Goal: Communication & Community: Answer question/provide support

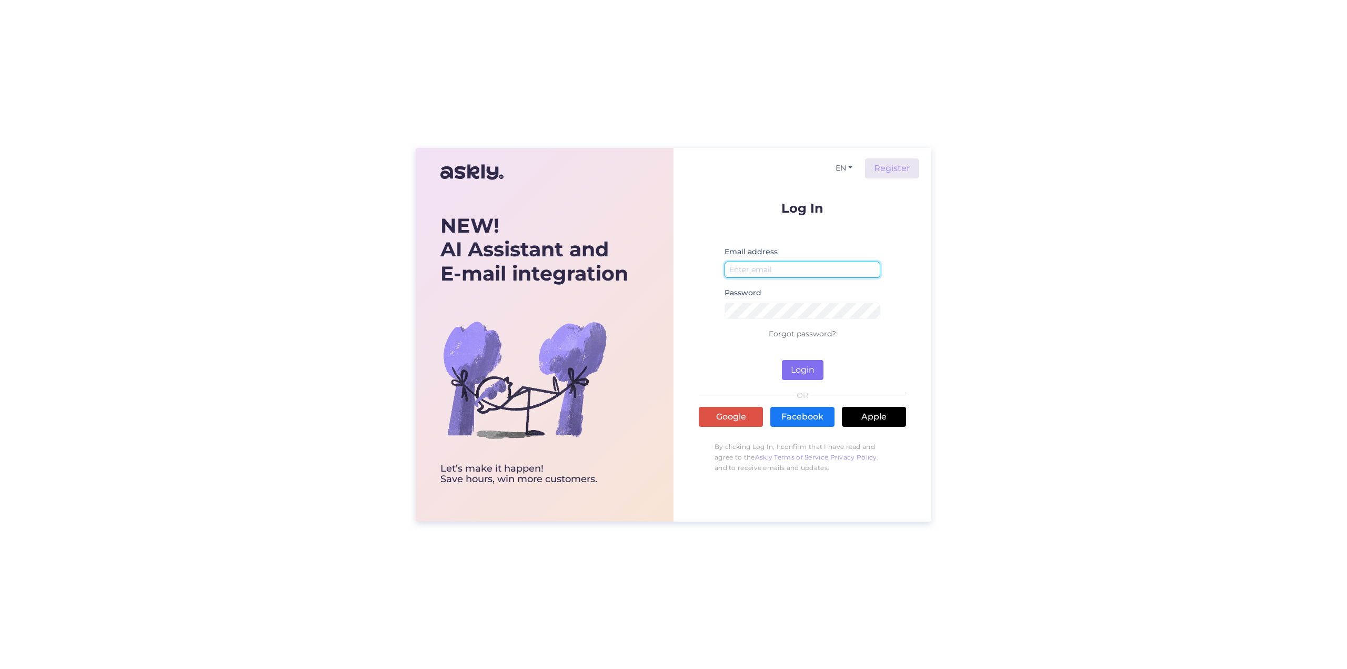
type input "[EMAIL_ADDRESS][DOMAIN_NAME]"
drag, startPoint x: 804, startPoint y: 369, endPoint x: 885, endPoint y: 354, distance: 82.4
click at [807, 369] on button "Login" at bounding box center [803, 370] width 42 height 20
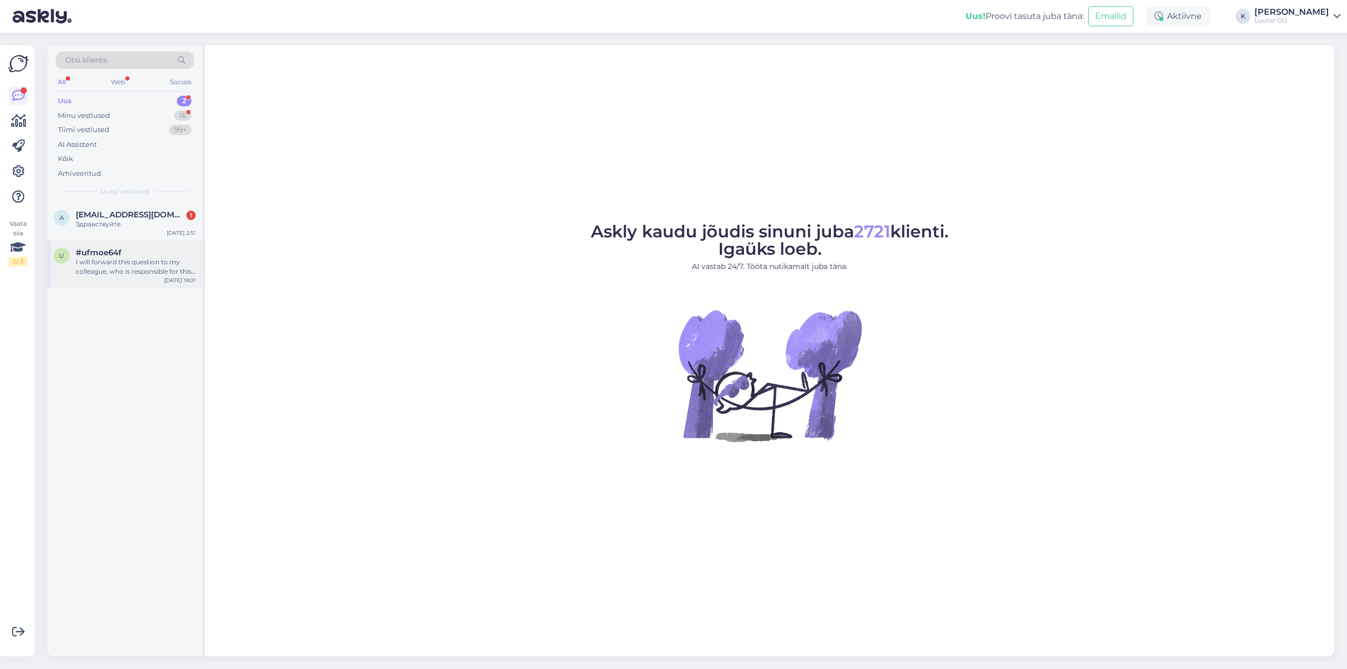
click at [103, 257] on div "I will forward this question to my colleague, who is responsible for this. The …" at bounding box center [136, 266] width 120 height 19
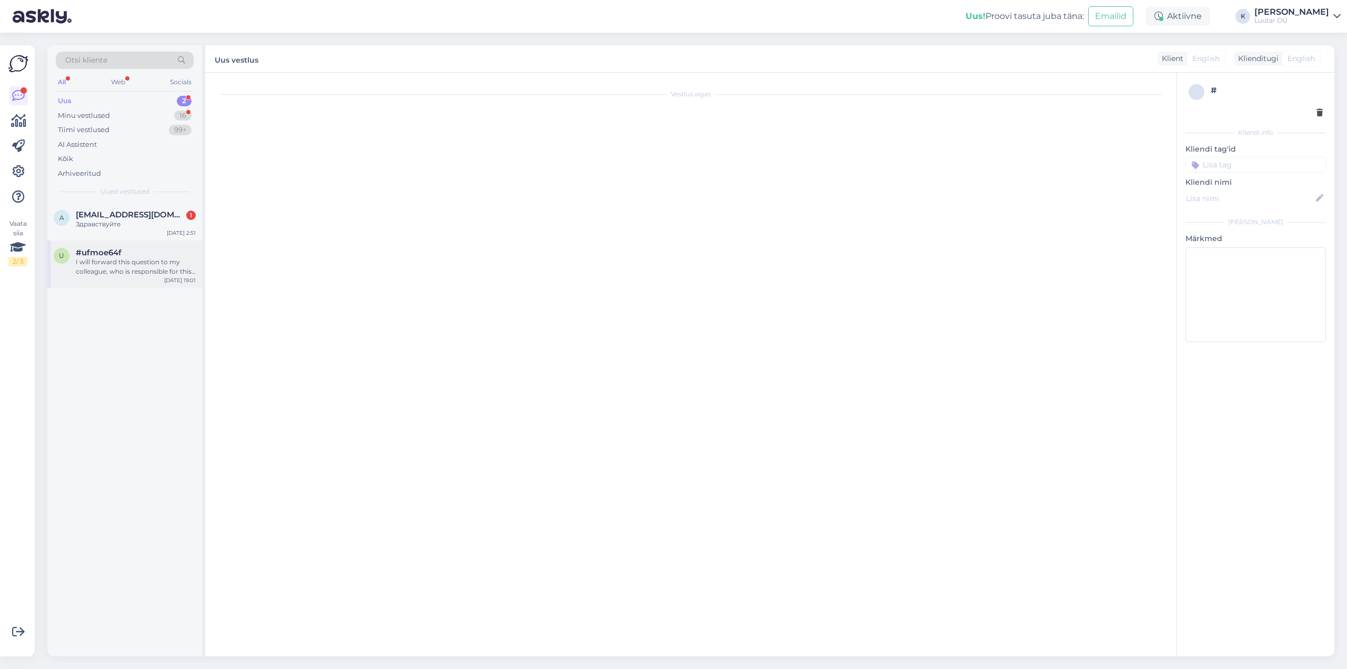
scroll to position [622, 0]
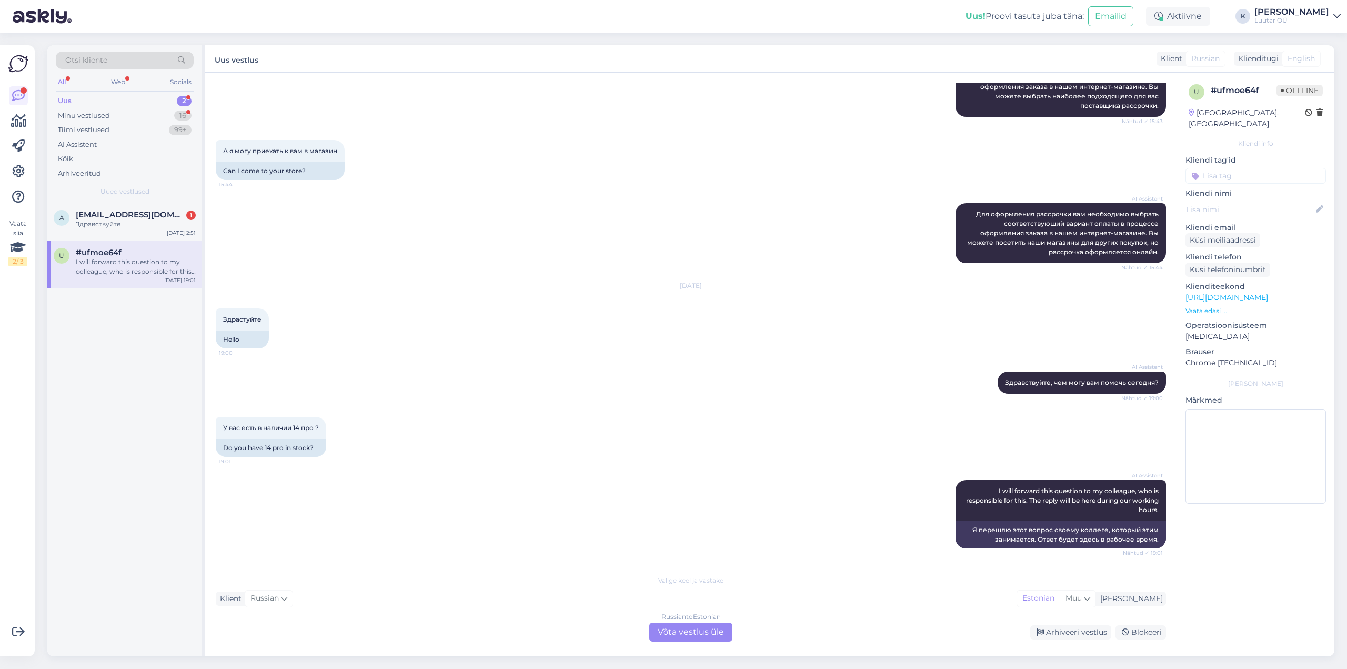
click at [678, 630] on div "Russian to Estonian Võta vestlus üle" at bounding box center [690, 631] width 83 height 19
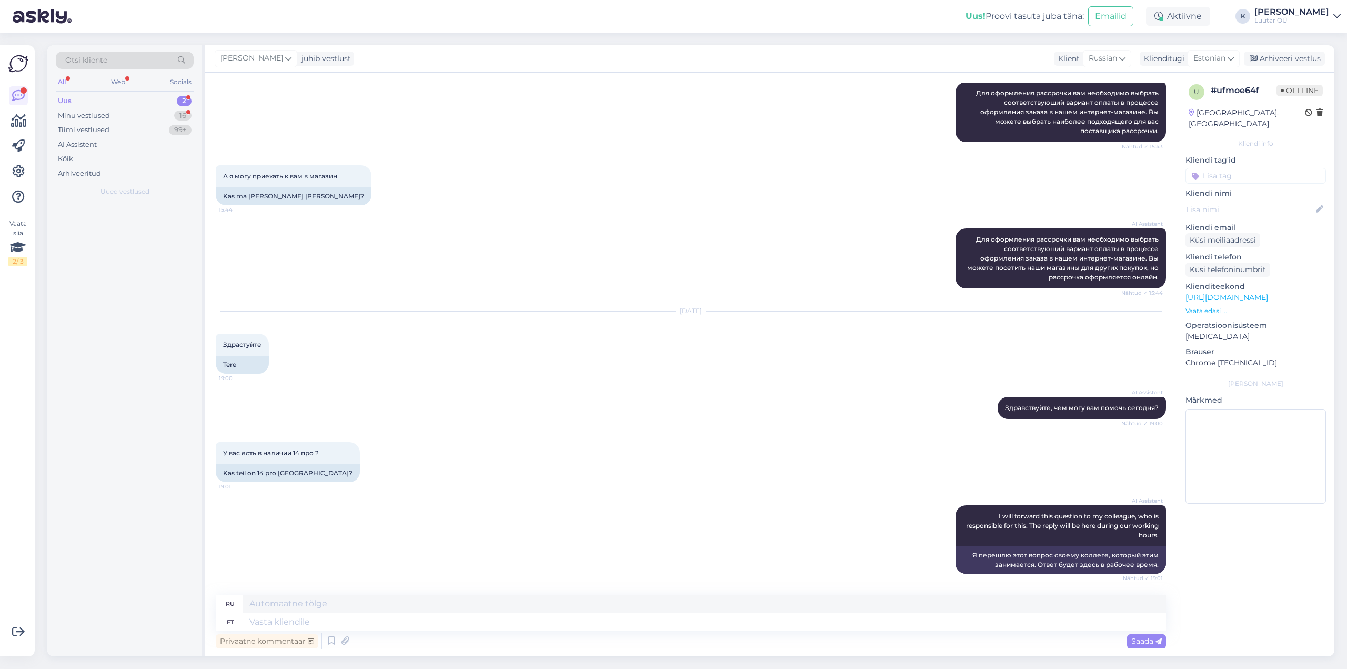
scroll to position [606, 0]
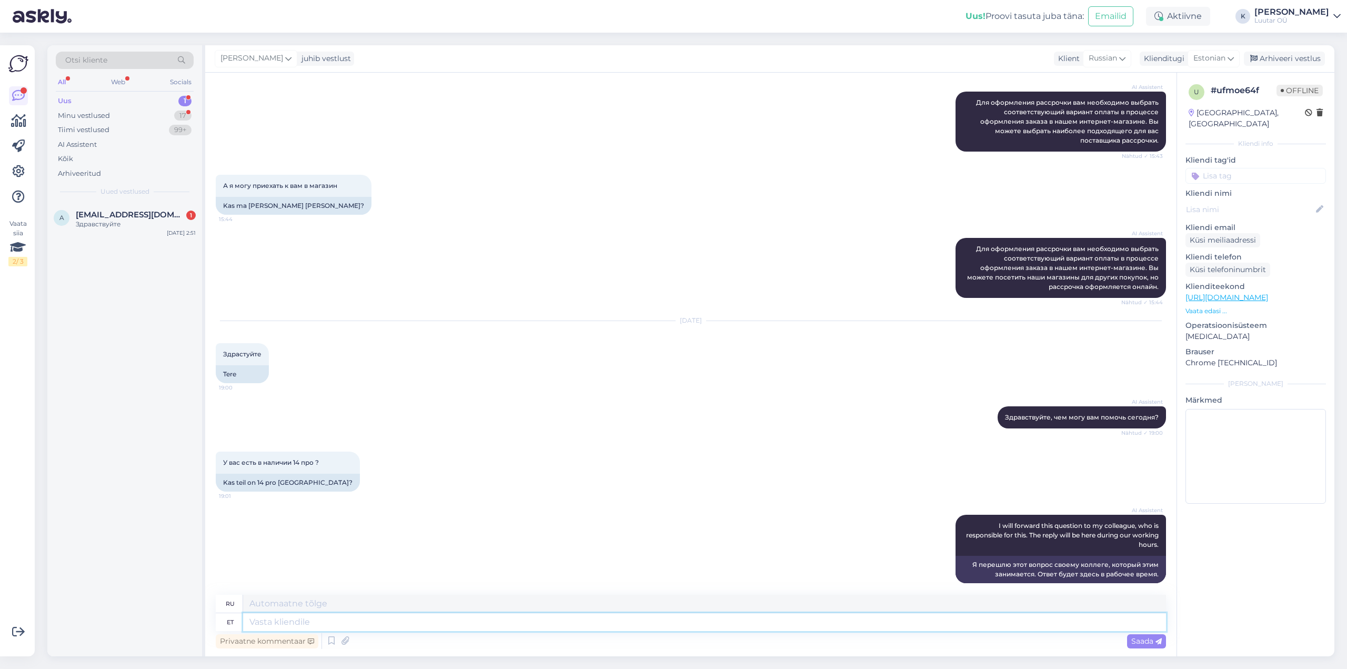
click at [615, 623] on textarea at bounding box center [704, 622] width 923 height 18
type textarea "Tervist"
type textarea "Здоровье"
type textarea "Tervist!"
type textarea "Ваше здоровье!"
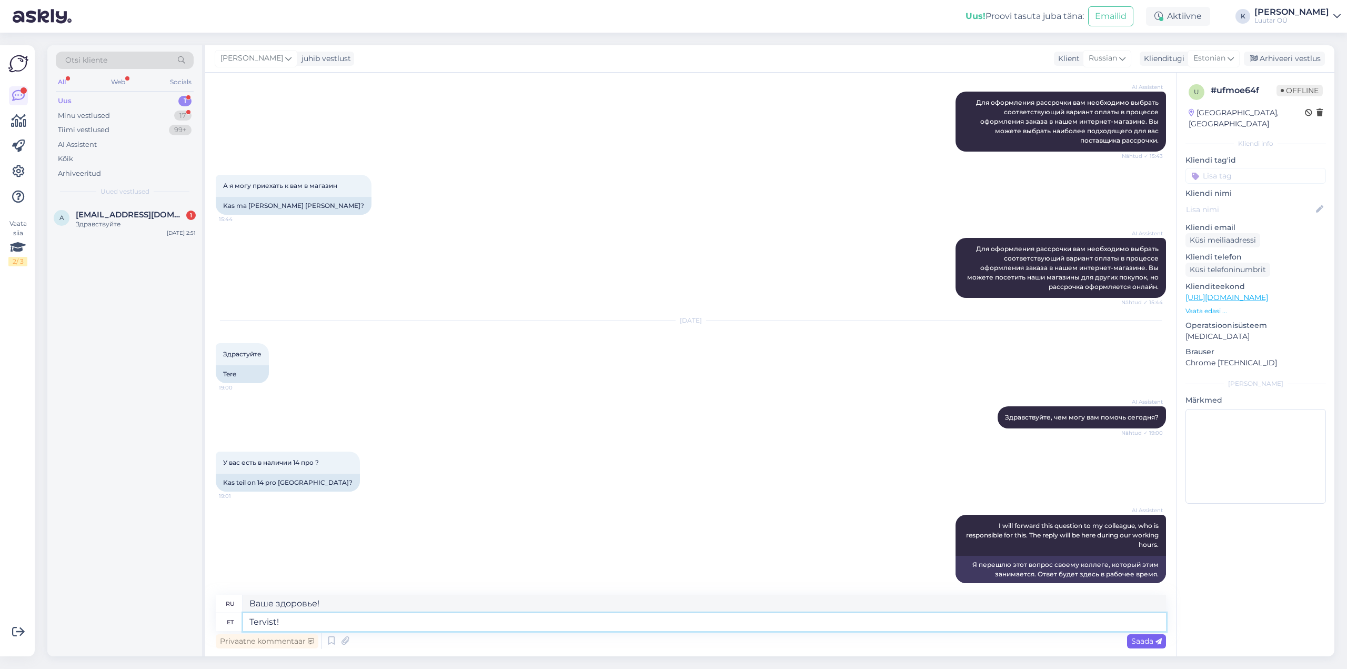
type textarea "Tervist!"
click at [1137, 642] on span "Saada" at bounding box center [1146, 640] width 31 height 9
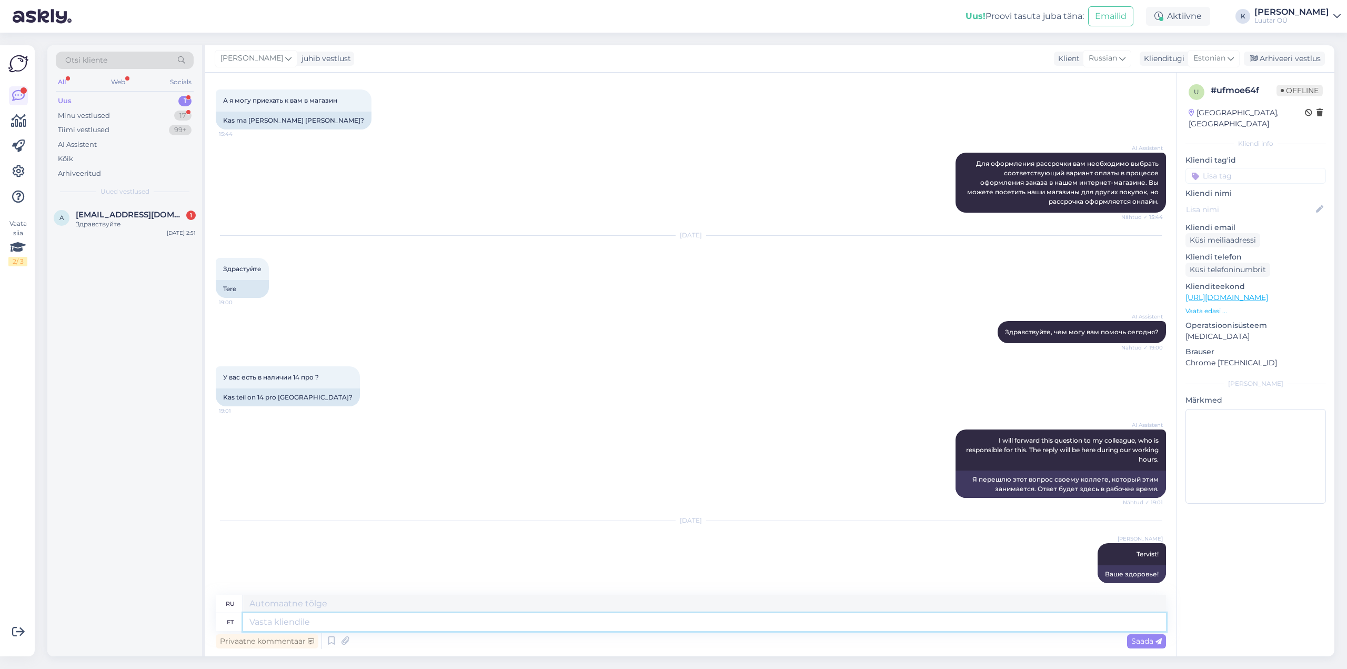
click at [668, 623] on textarea at bounding box center [704, 622] width 923 height 18
type textarea "mis"
type textarea "что"
type textarea "mis firma"
type textarea "какая компания"
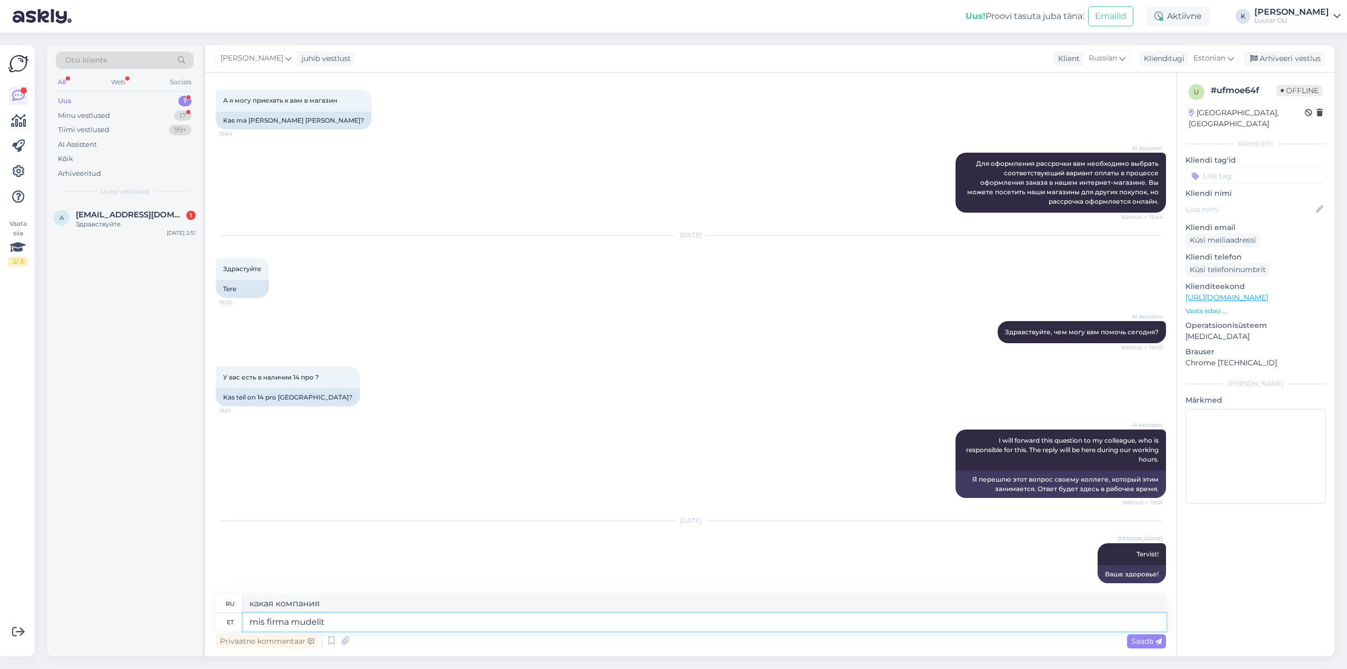
type textarea "mis firma mudelit T"
type textarea "Какая модель компании?"
type textarea "mis firma mudelit Te"
type textarea "Какая у вас модель компании?"
type textarea "mis firma mudelit Te mõtlete?"
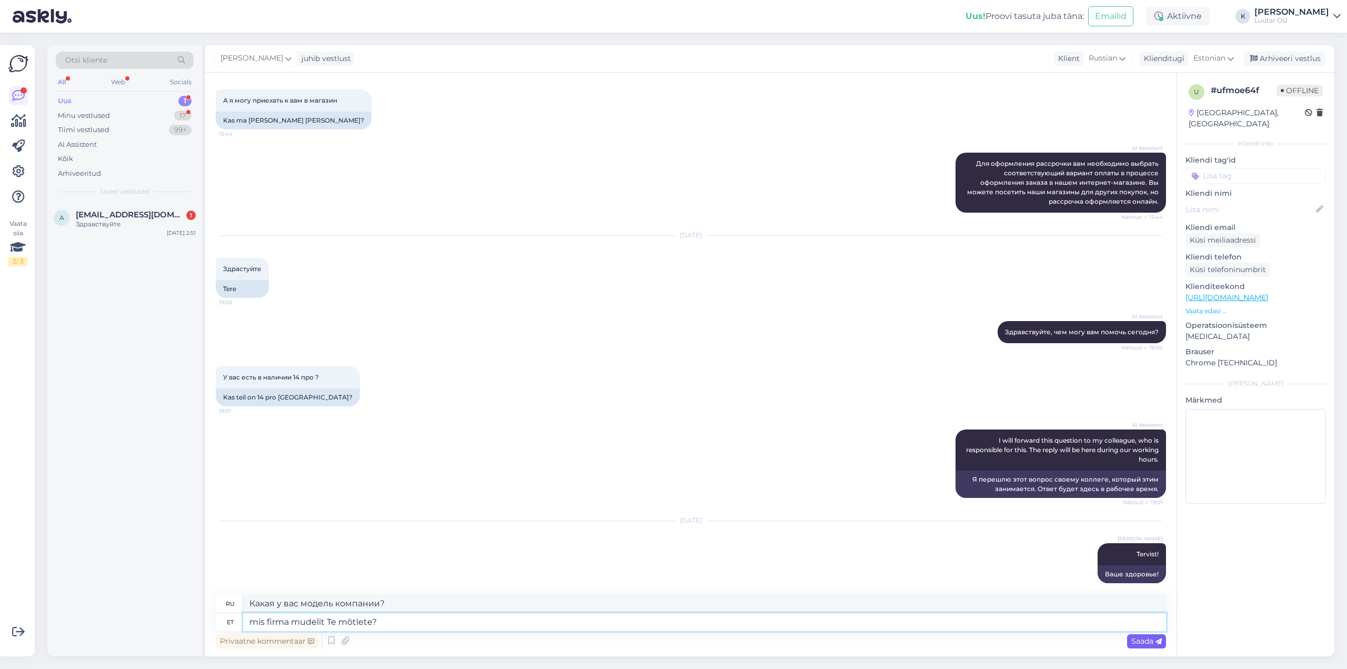
type textarea "О какой модели компании вы думаете?"
type textarea "mis firma mudelit Te mõtlete?"
click at [1143, 644] on span "Saada" at bounding box center [1146, 640] width 31 height 9
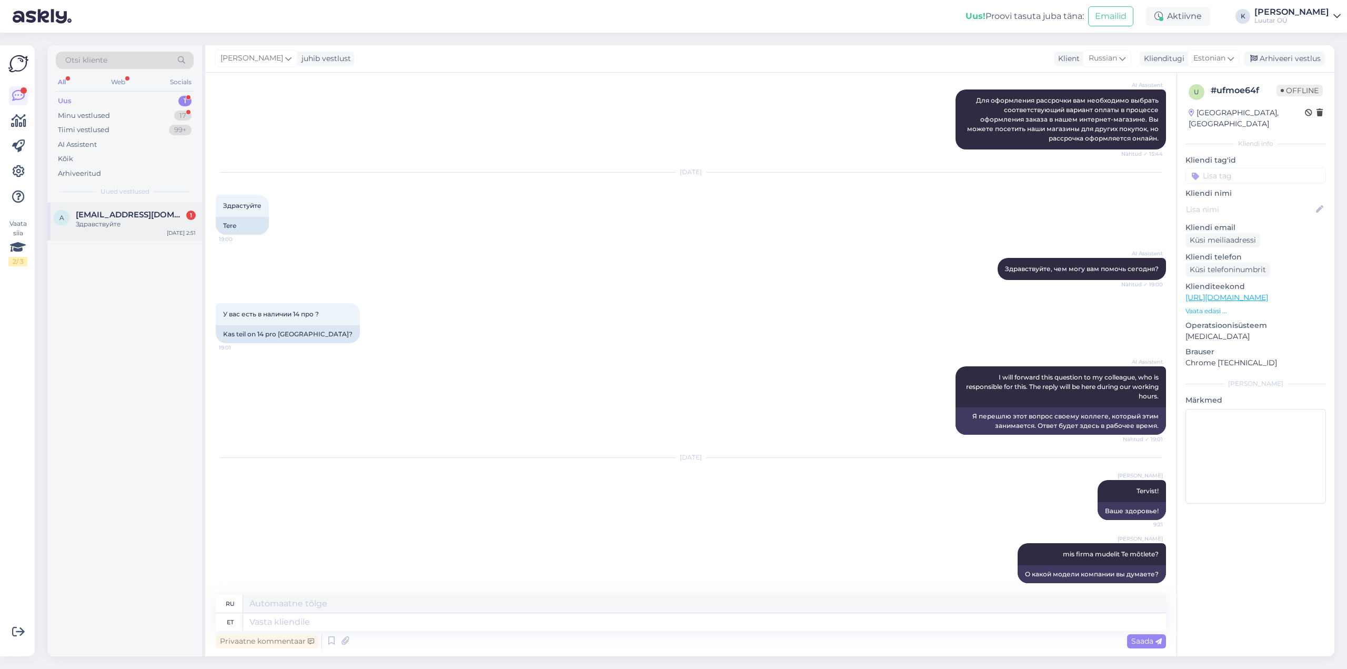
click at [93, 214] on span "[EMAIL_ADDRESS][DOMAIN_NAME]" at bounding box center [130, 214] width 109 height 9
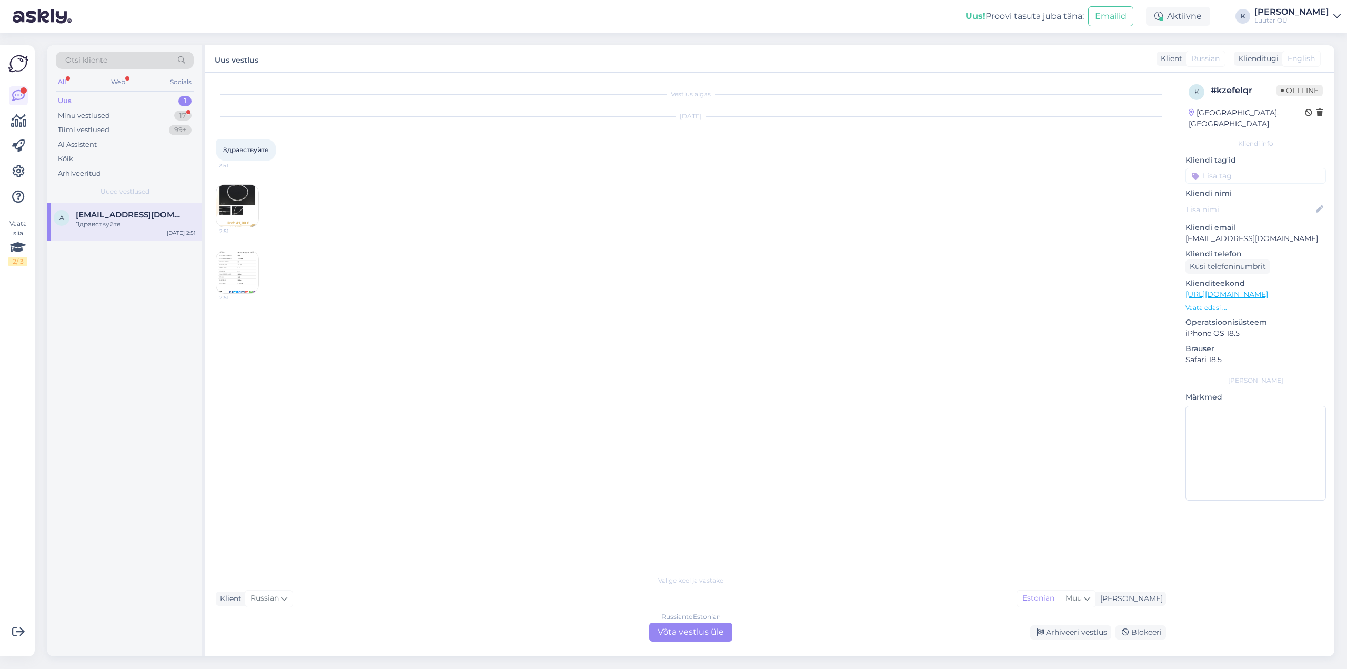
click at [238, 198] on img at bounding box center [237, 206] width 42 height 42
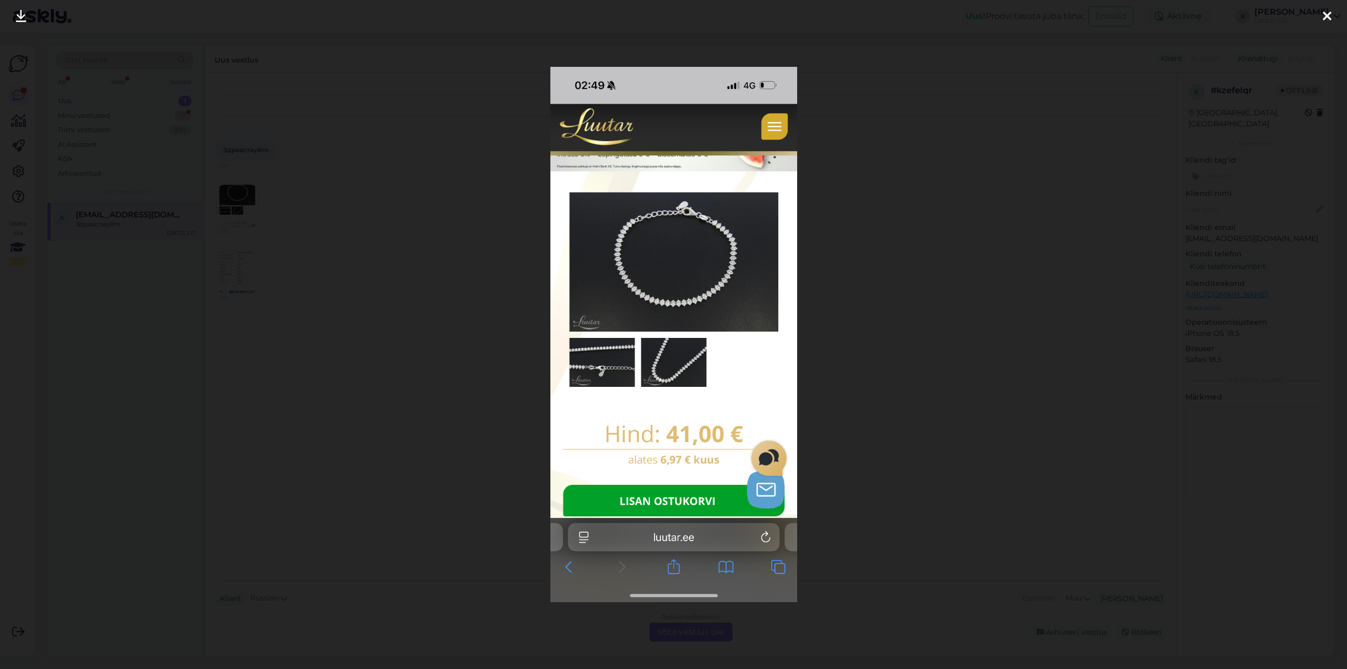
click at [1323, 16] on icon at bounding box center [1327, 17] width 8 height 14
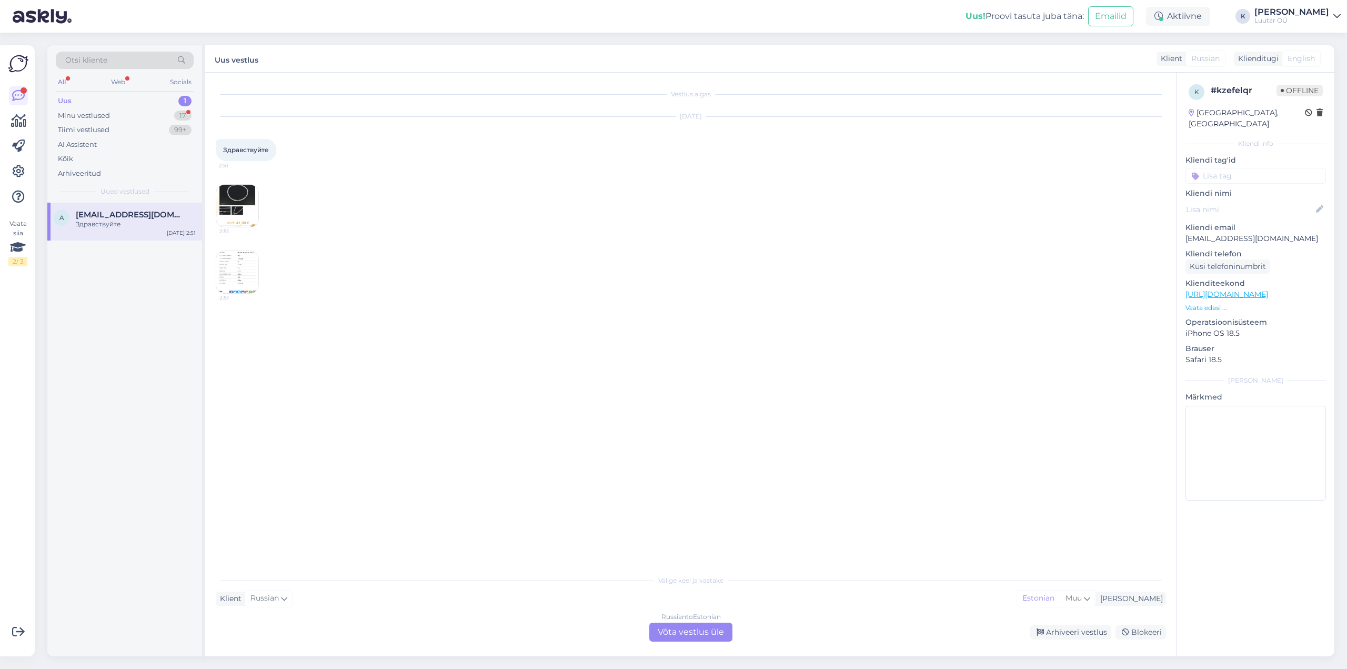
click at [234, 266] on img at bounding box center [237, 272] width 42 height 42
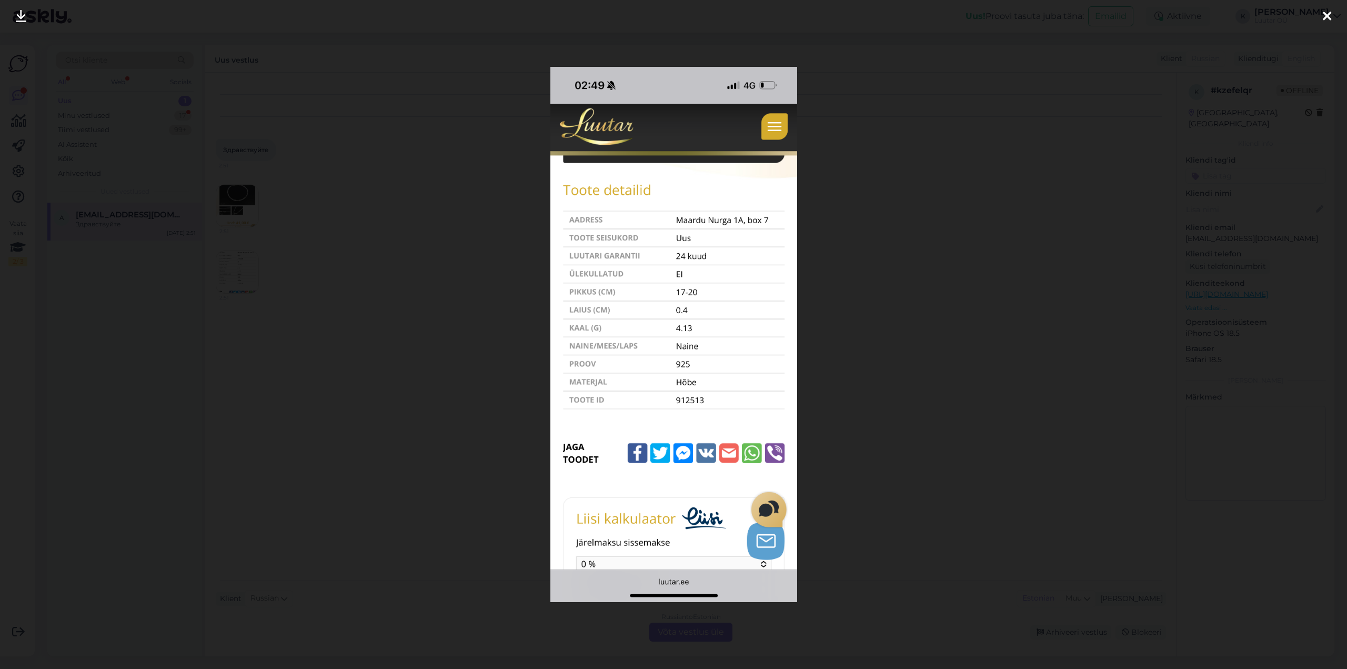
click at [1330, 18] on icon at bounding box center [1327, 17] width 8 height 14
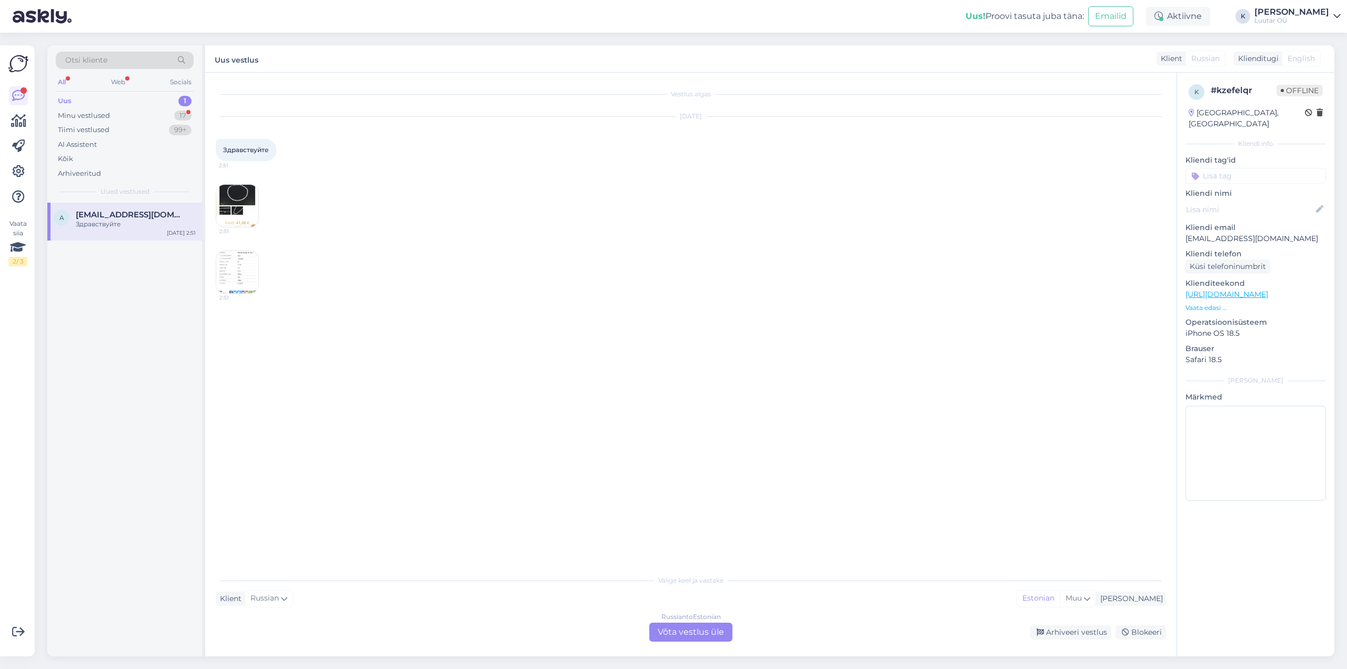
click at [693, 632] on div "Russian to Estonian Võta vestlus üle" at bounding box center [690, 631] width 83 height 19
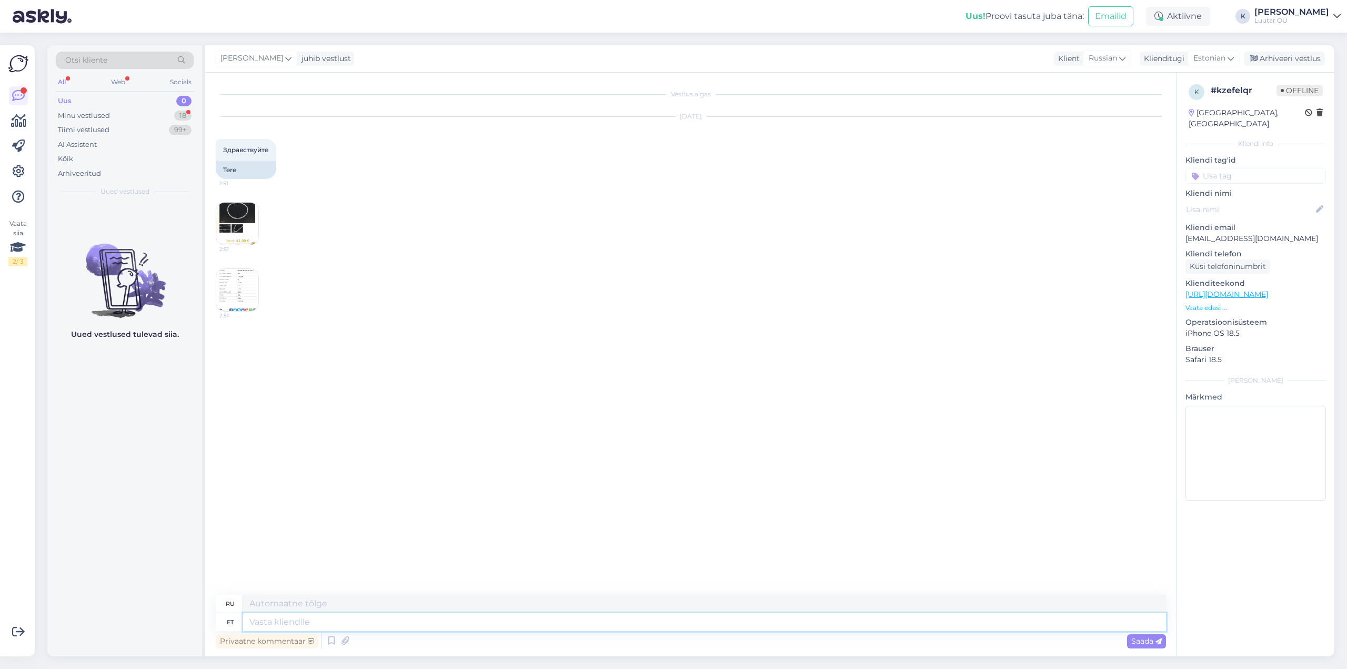
click at [377, 623] on textarea at bounding box center [704, 622] width 923 height 18
type textarea "Tervist!"
type textarea "Ваше здоровье!"
type textarea "Tervist!"
click at [1142, 646] on div "Saada" at bounding box center [1146, 641] width 39 height 14
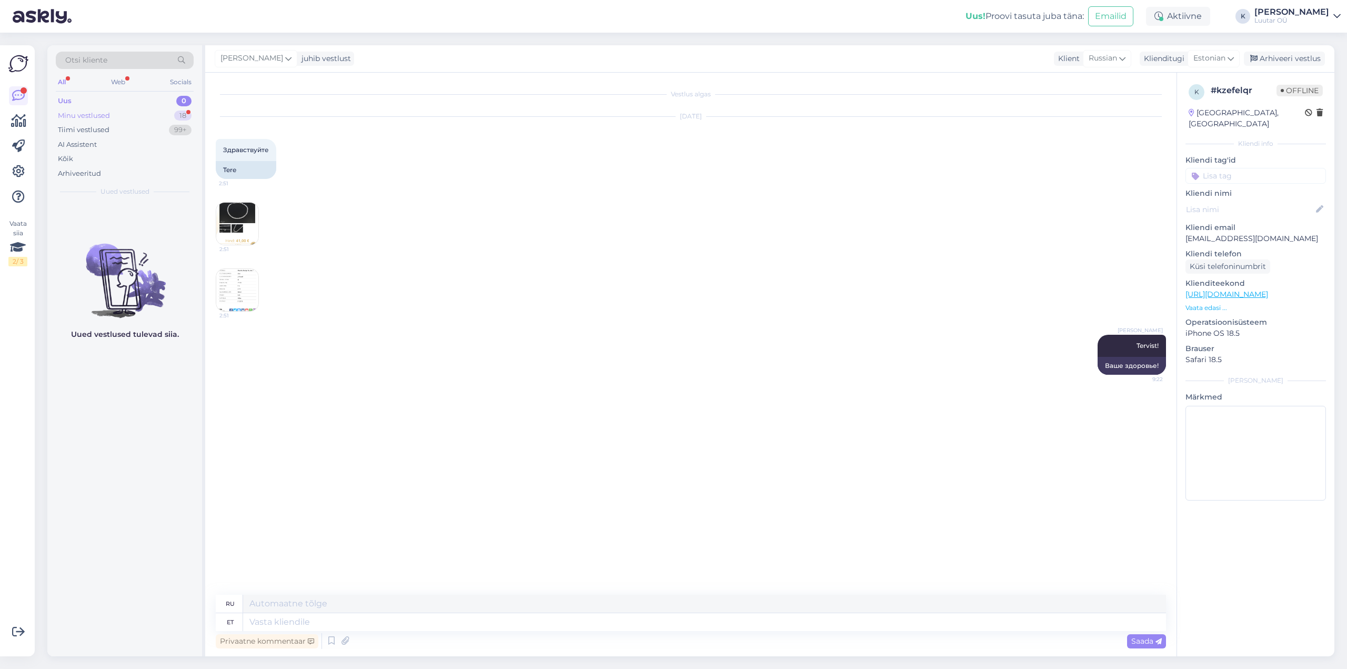
click at [80, 116] on div "Minu vestlused" at bounding box center [84, 115] width 52 height 11
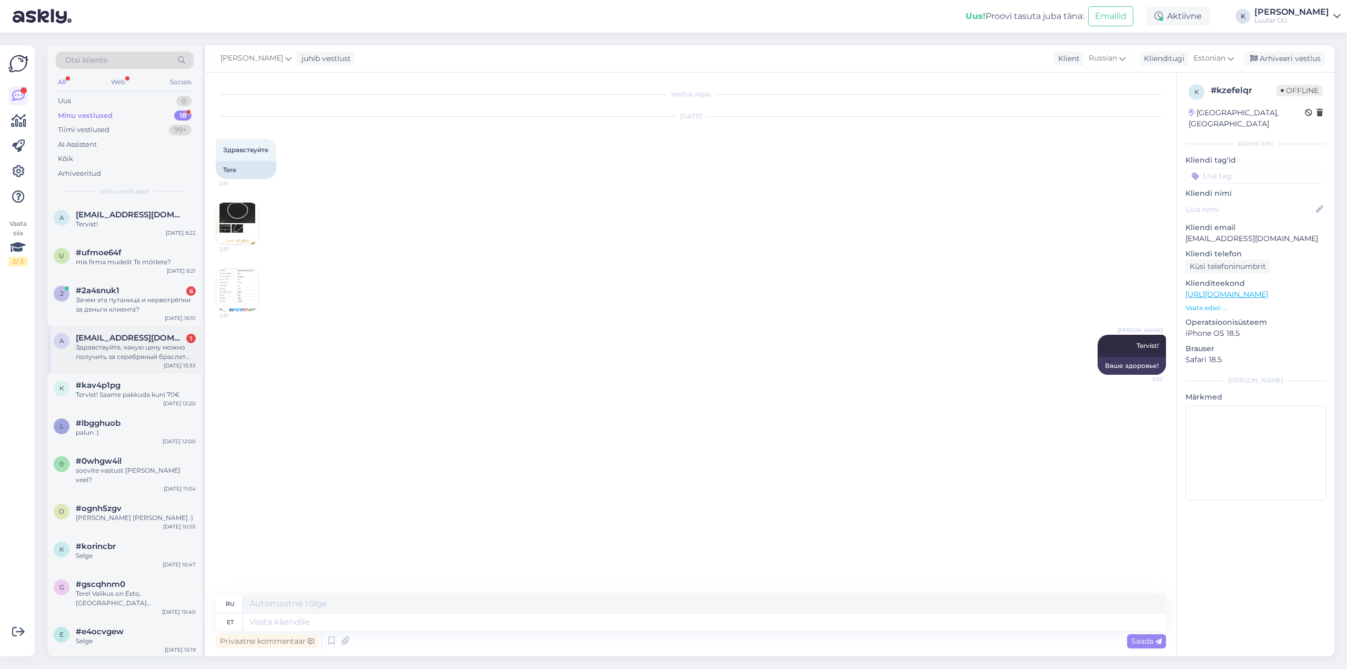
click at [108, 347] on div "Здравствуйте, какую цену можно получить за серебряный браслет 925 пробы" at bounding box center [136, 352] width 120 height 19
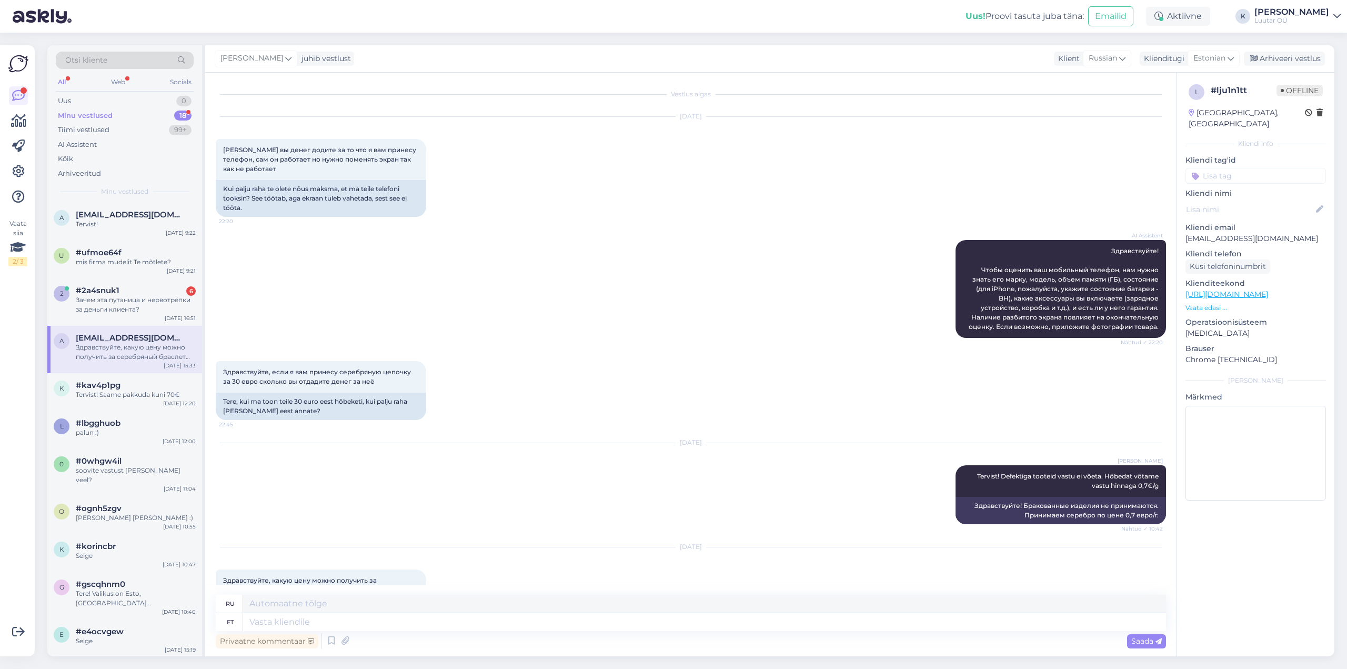
scroll to position [45, 0]
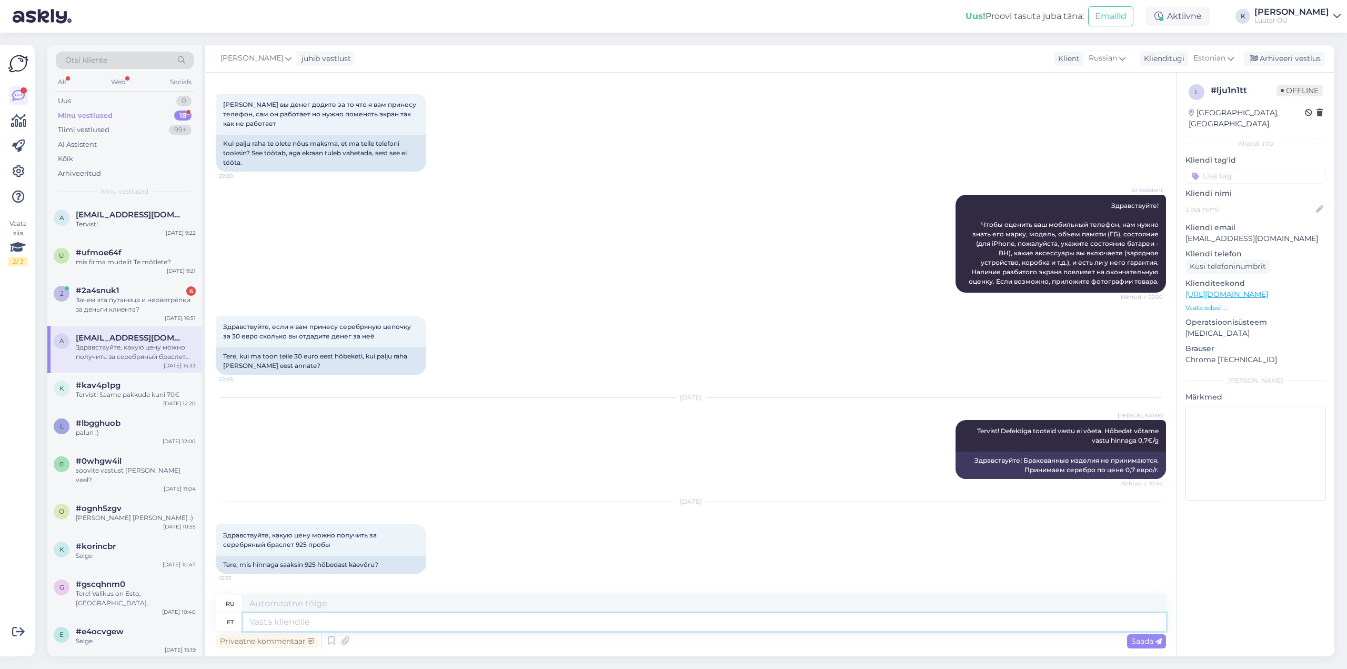
click at [269, 622] on textarea at bounding box center [704, 622] width 923 height 18
click at [95, 212] on span "[EMAIL_ADDRESS][DOMAIN_NAME]" at bounding box center [130, 214] width 109 height 9
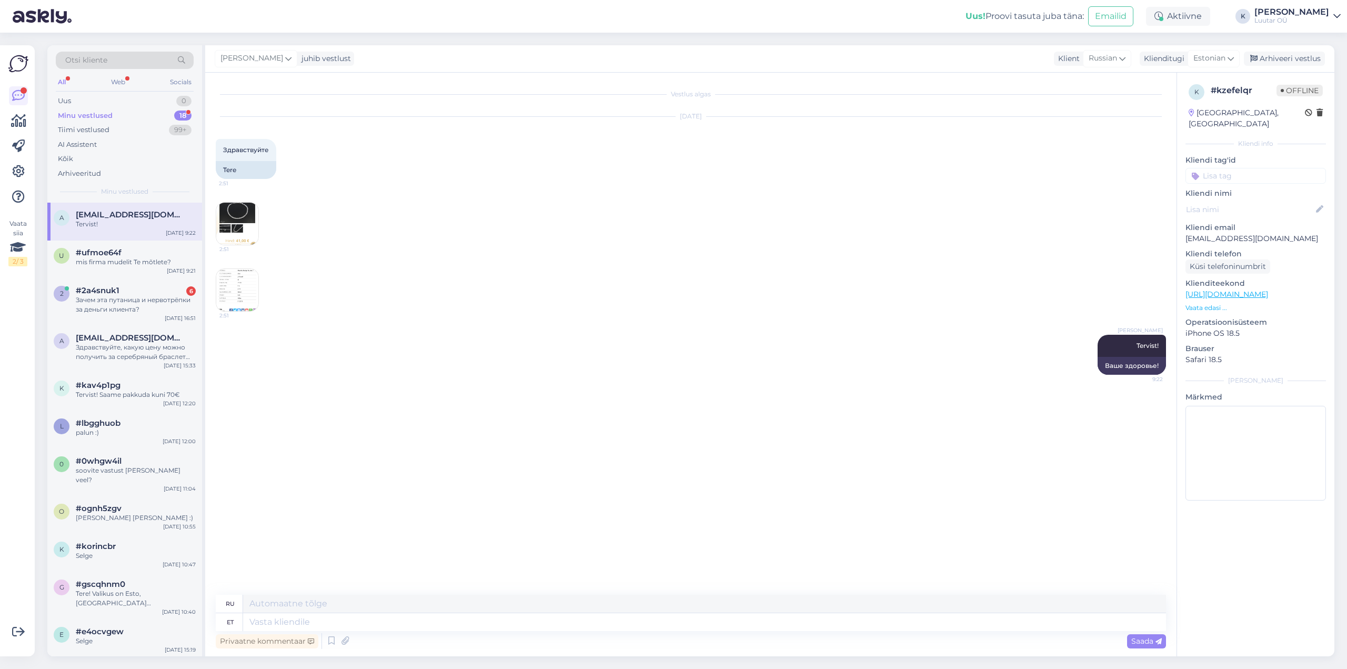
click at [243, 285] on img at bounding box center [237, 290] width 42 height 42
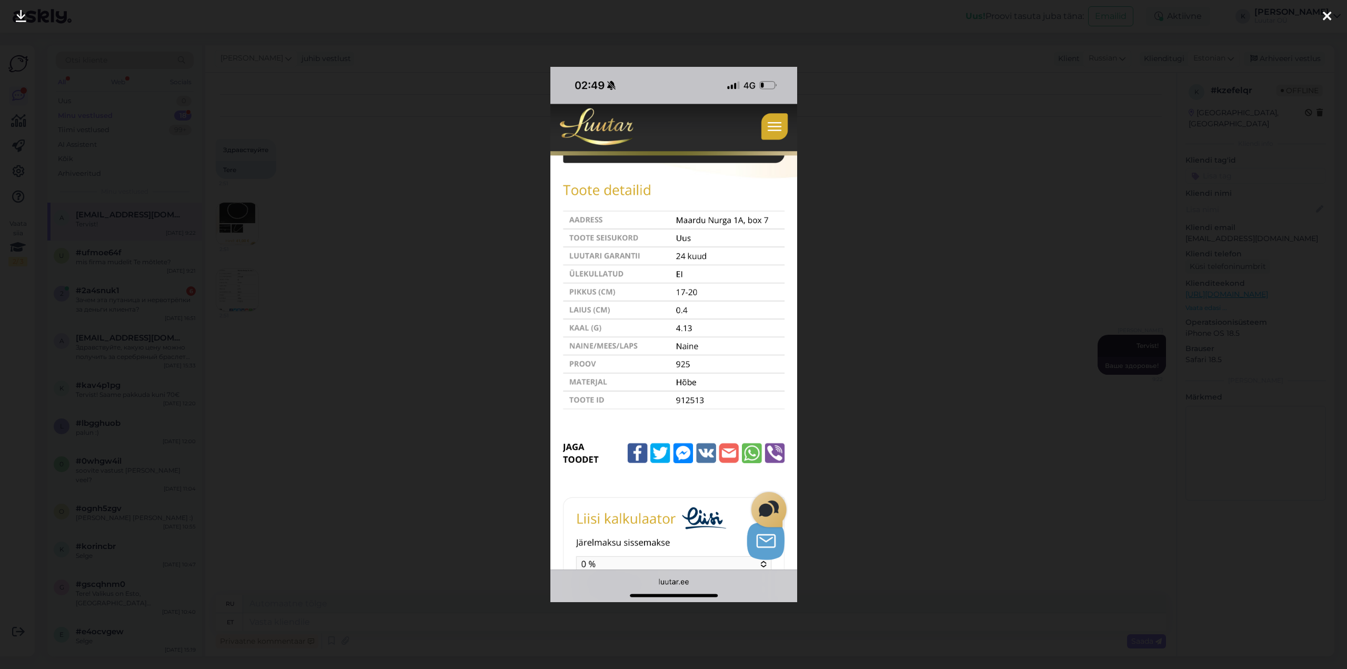
click at [1330, 16] on icon at bounding box center [1327, 17] width 8 height 14
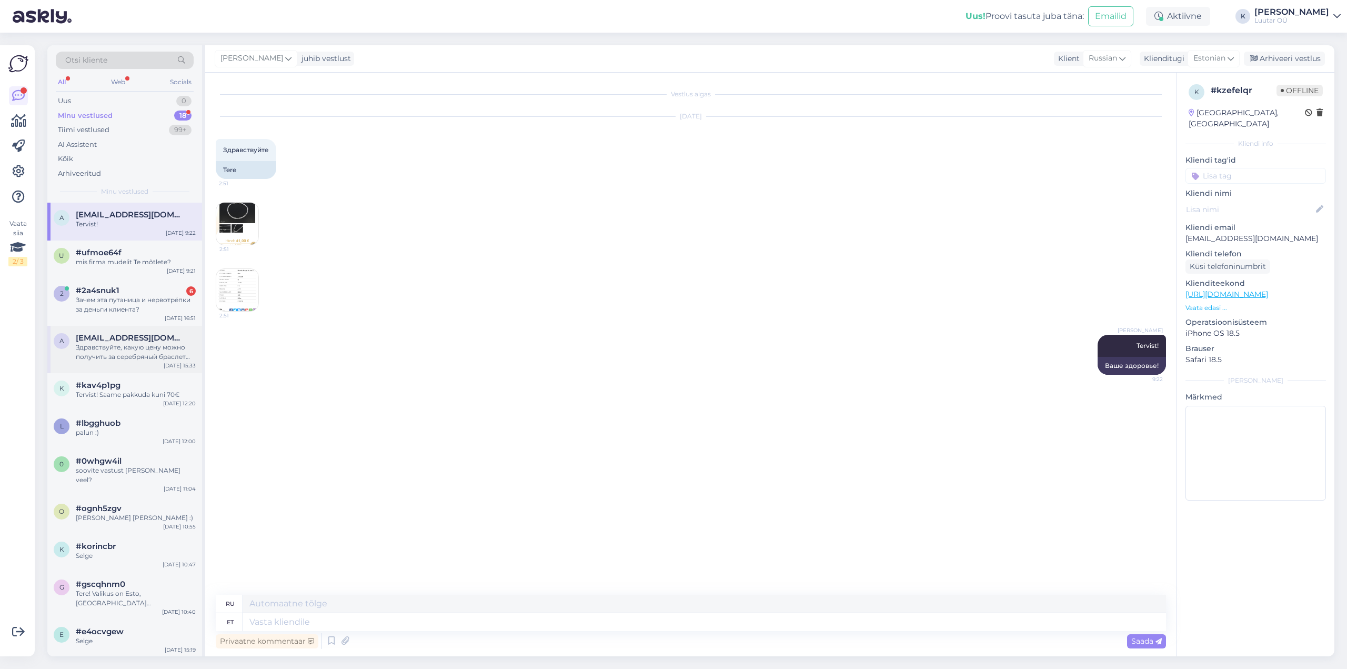
click at [122, 347] on div "Здравствуйте, какую цену можно получить за серебряный браслет 925 пробы" at bounding box center [136, 352] width 120 height 19
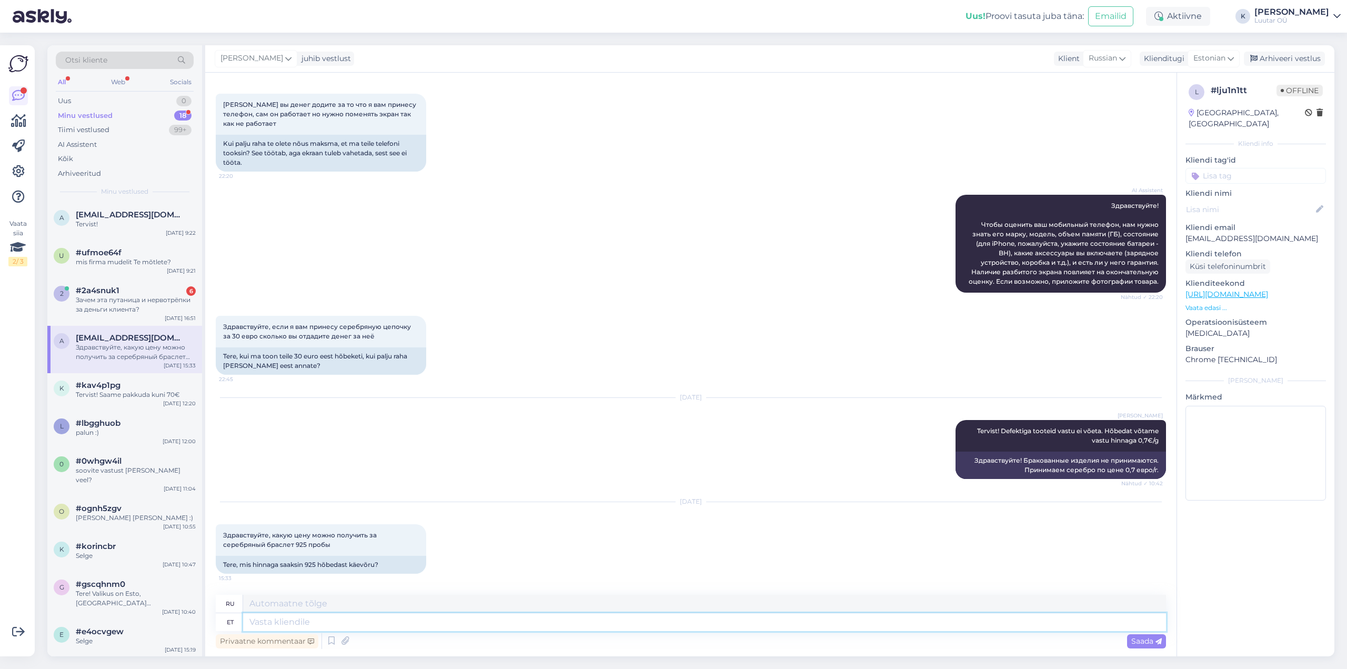
click at [367, 623] on textarea at bounding box center [704, 622] width 923 height 18
type textarea "Tervist!"
type textarea "Ваше здоровье!"
type textarea "Tervist! Mõtlete s"
type textarea "Привет! Ты думаешь"
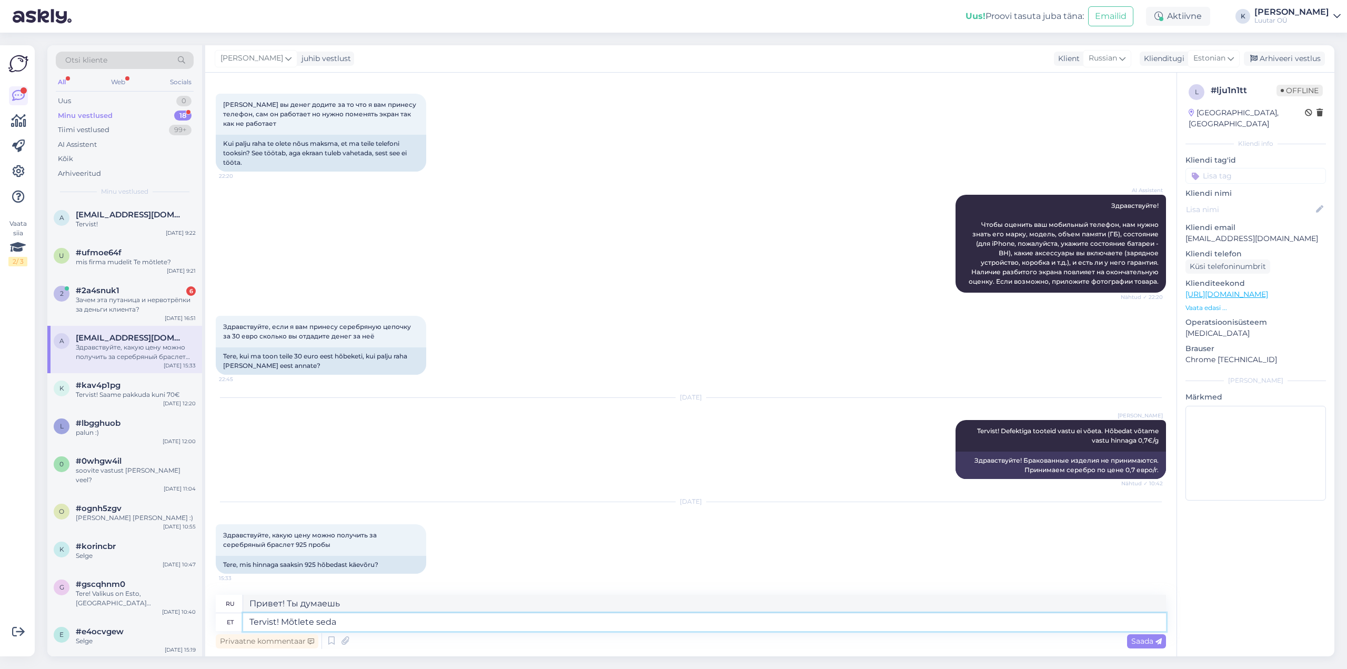
type textarea "Tervist! Mõtlete seda:"
type textarea "Привет! Ты это серьёзно?"
type textarea "Tervist! Mõtlete seda:"
type textarea "Привет! Ты имеешь в виду это:"
paste textarea "[URL][DOMAIN_NAME]"
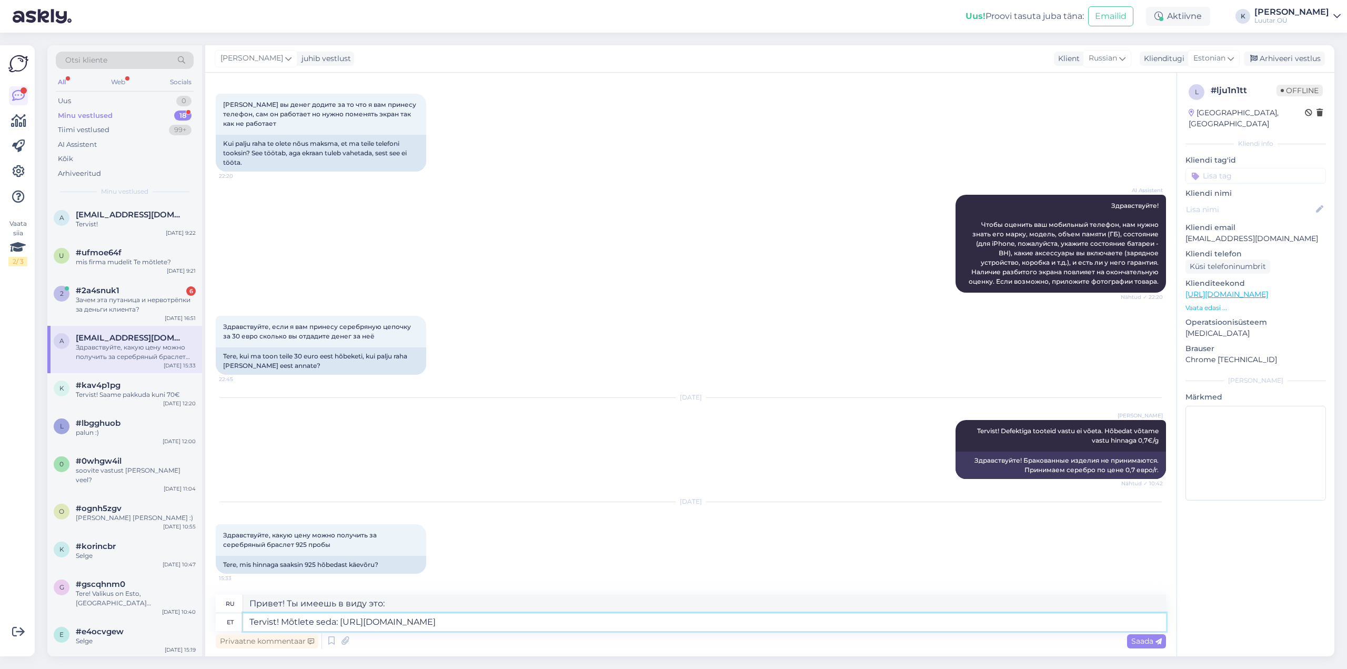
type textarea "Tervist! Mõtlete seda: [URL][DOMAIN_NAME]"
type textarea "Здравствуйте! Вы имеете в виду это: [URL][DOMAIN_NAME]"
type textarea "Tervist! Mõtlete seda: [URL][DOMAIN_NAME] ?"
type textarea "Здравствуйте! Вы имеете в виду это: [URL][DOMAIN_NAME] ?"
type textarea "Tervist! Mõtlete seda: [URL][DOMAIN_NAME] ?"
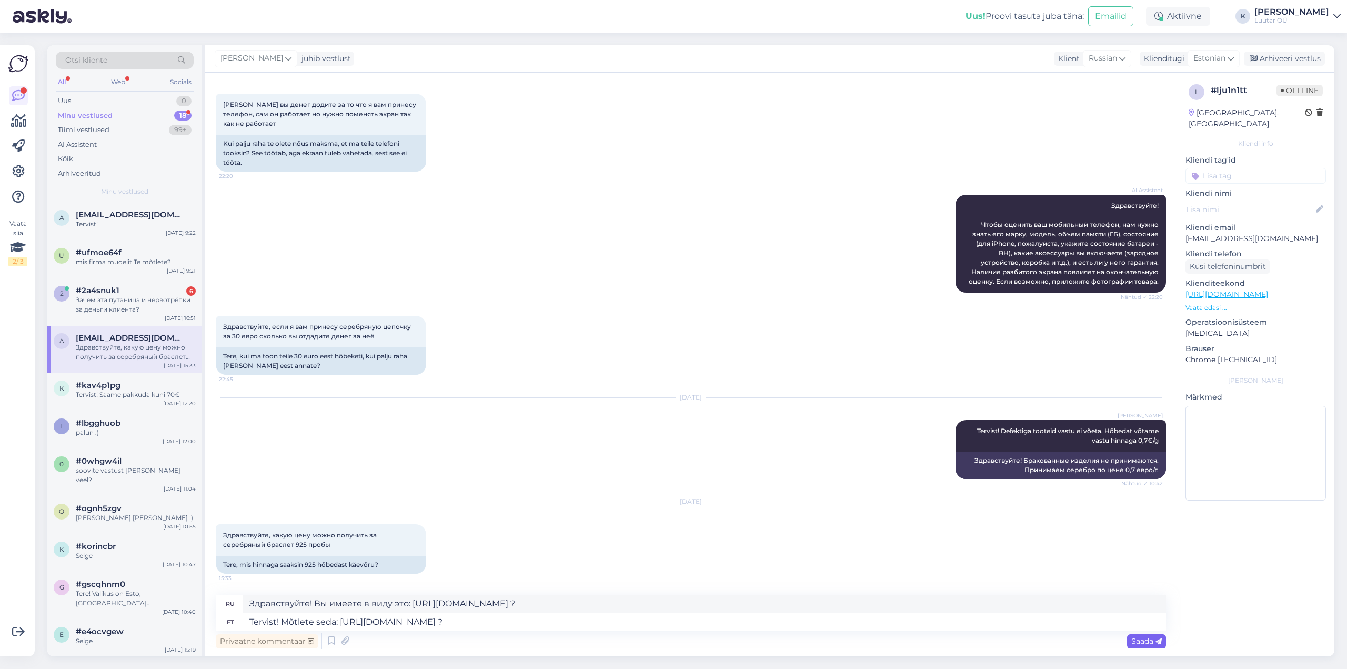
click at [1151, 643] on span "Saada" at bounding box center [1146, 640] width 31 height 9
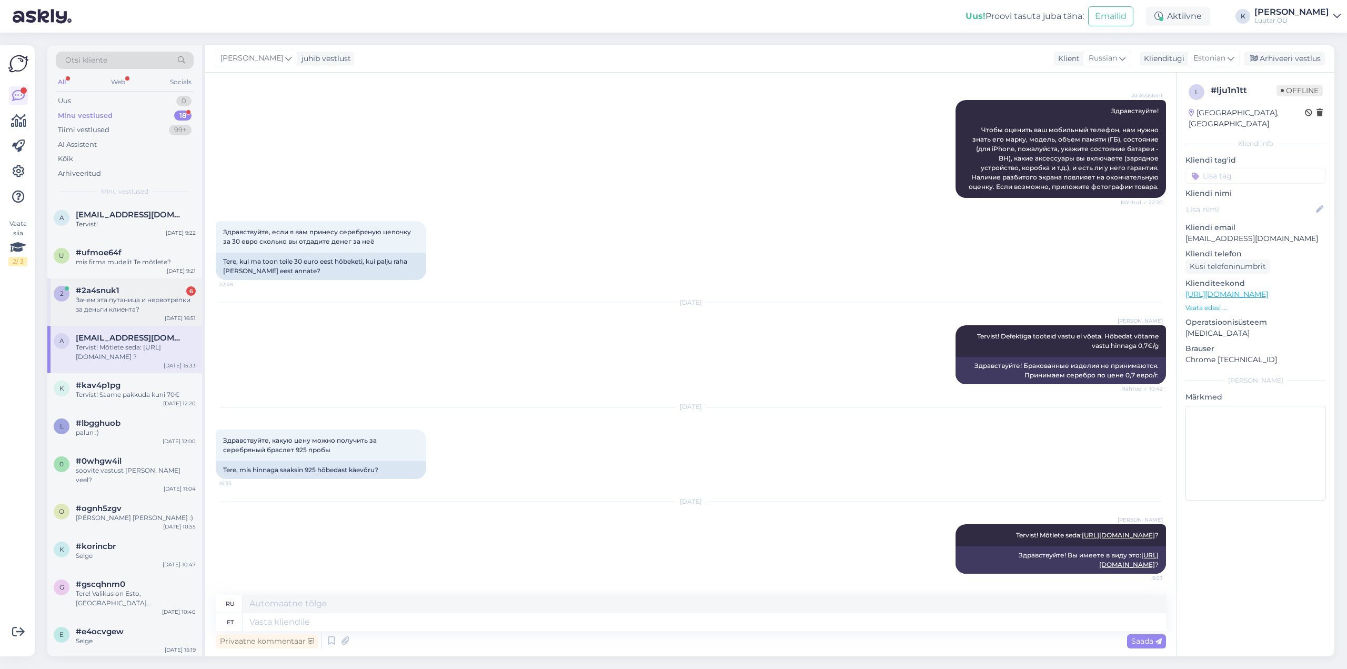
click at [106, 294] on span "#2a4snuk1" at bounding box center [98, 290] width 44 height 9
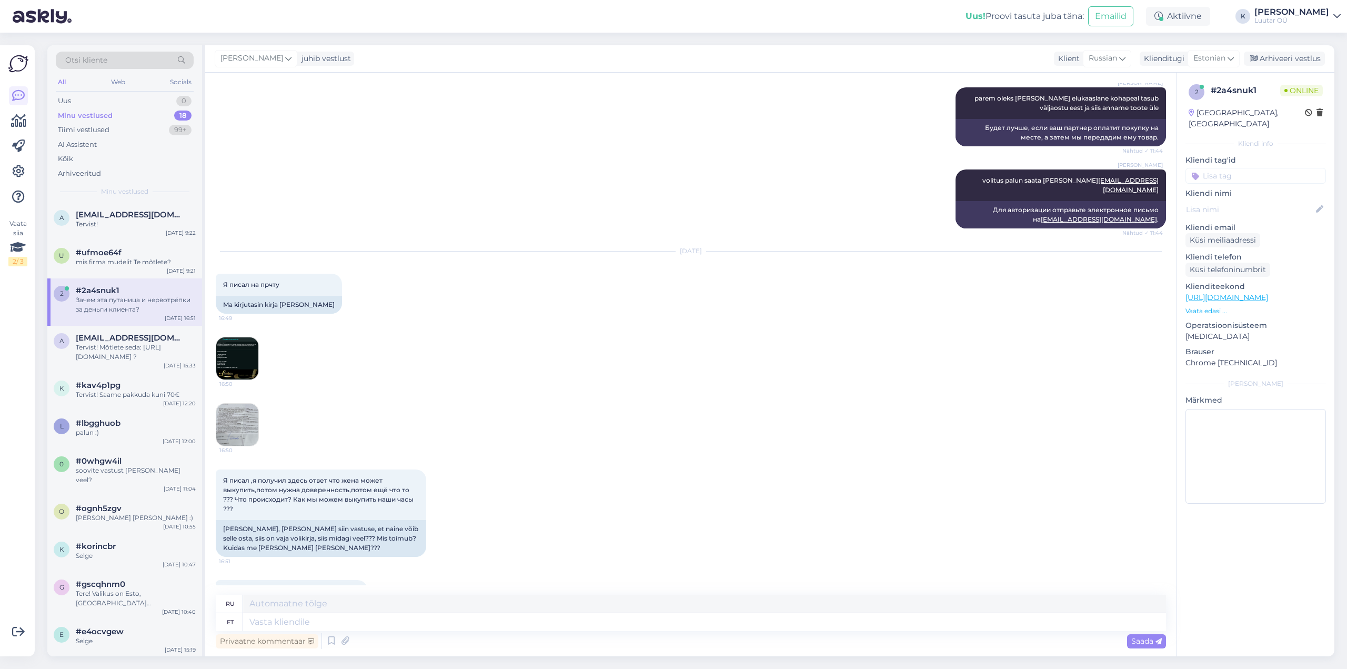
scroll to position [2867, 0]
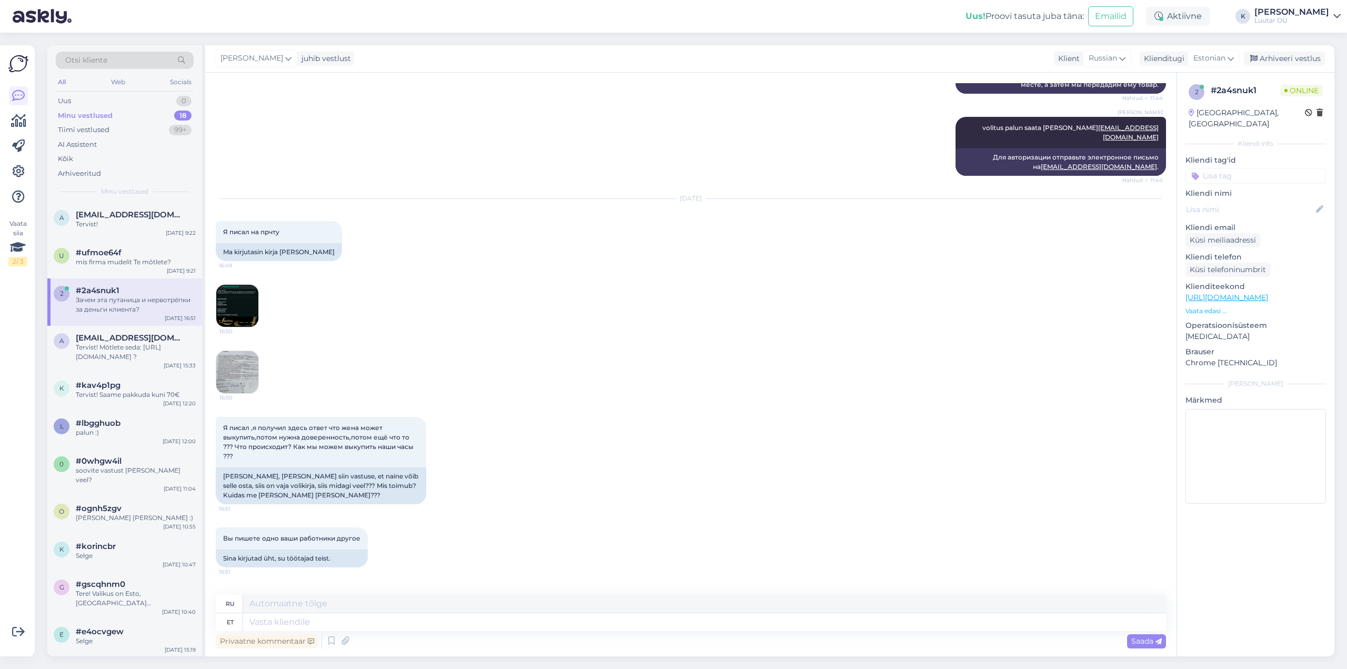
click at [224, 285] on img at bounding box center [237, 306] width 42 height 42
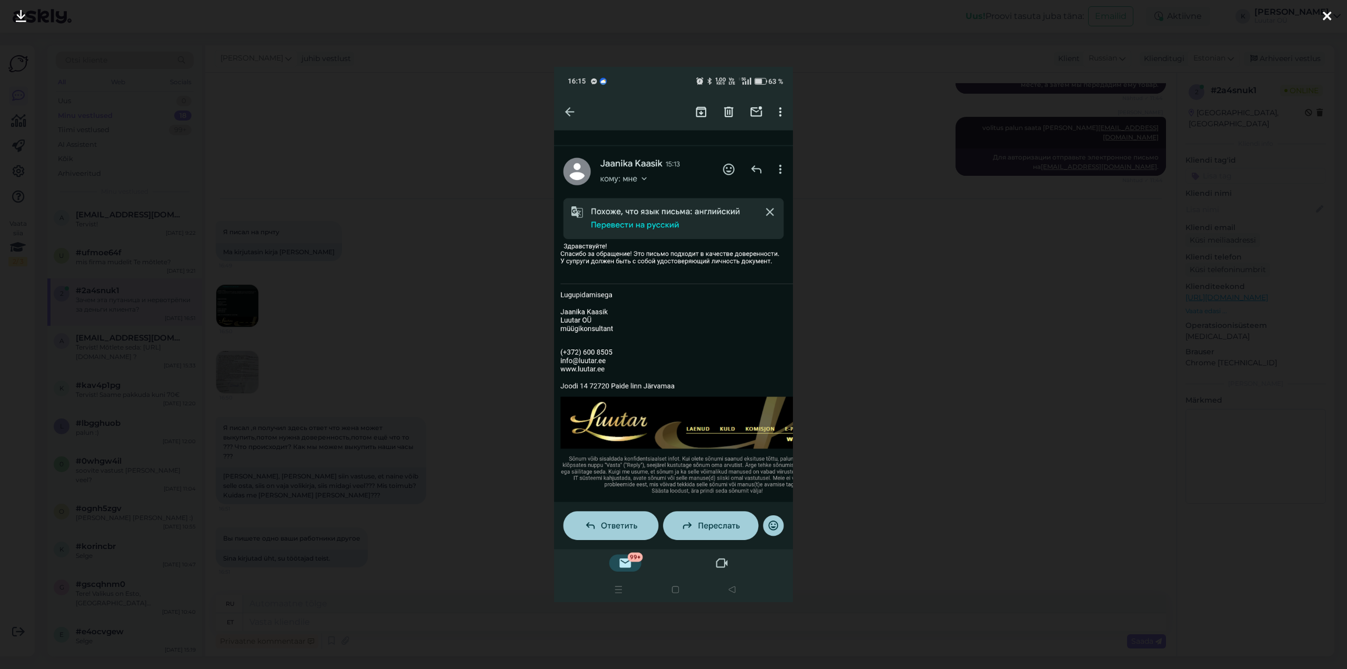
click at [1327, 15] on icon at bounding box center [1327, 17] width 8 height 14
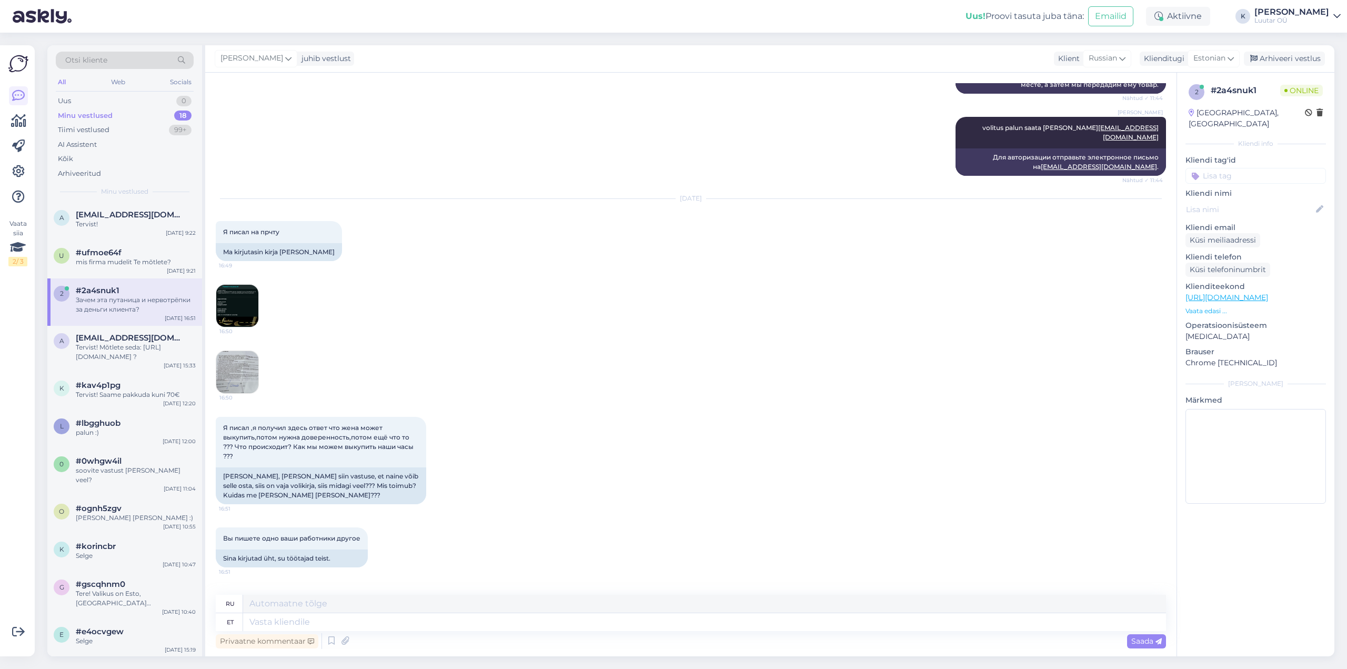
click at [224, 351] on img at bounding box center [237, 372] width 42 height 42
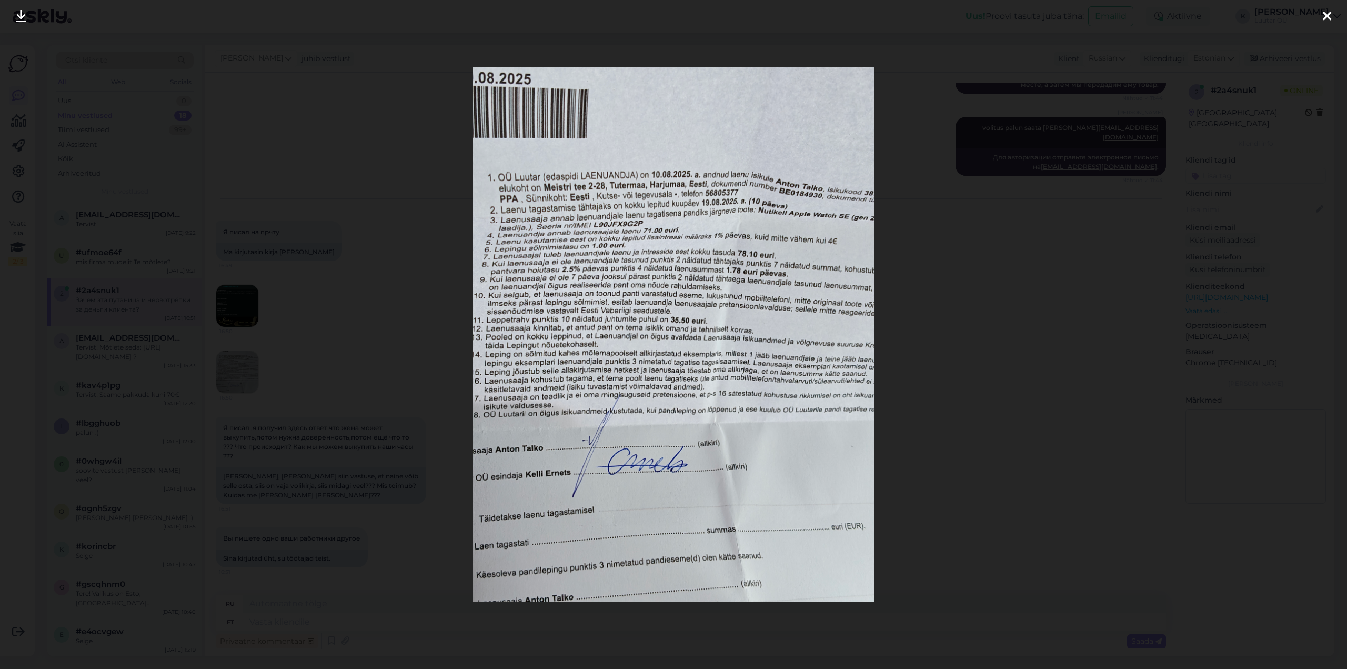
click at [1326, 15] on icon at bounding box center [1327, 17] width 8 height 14
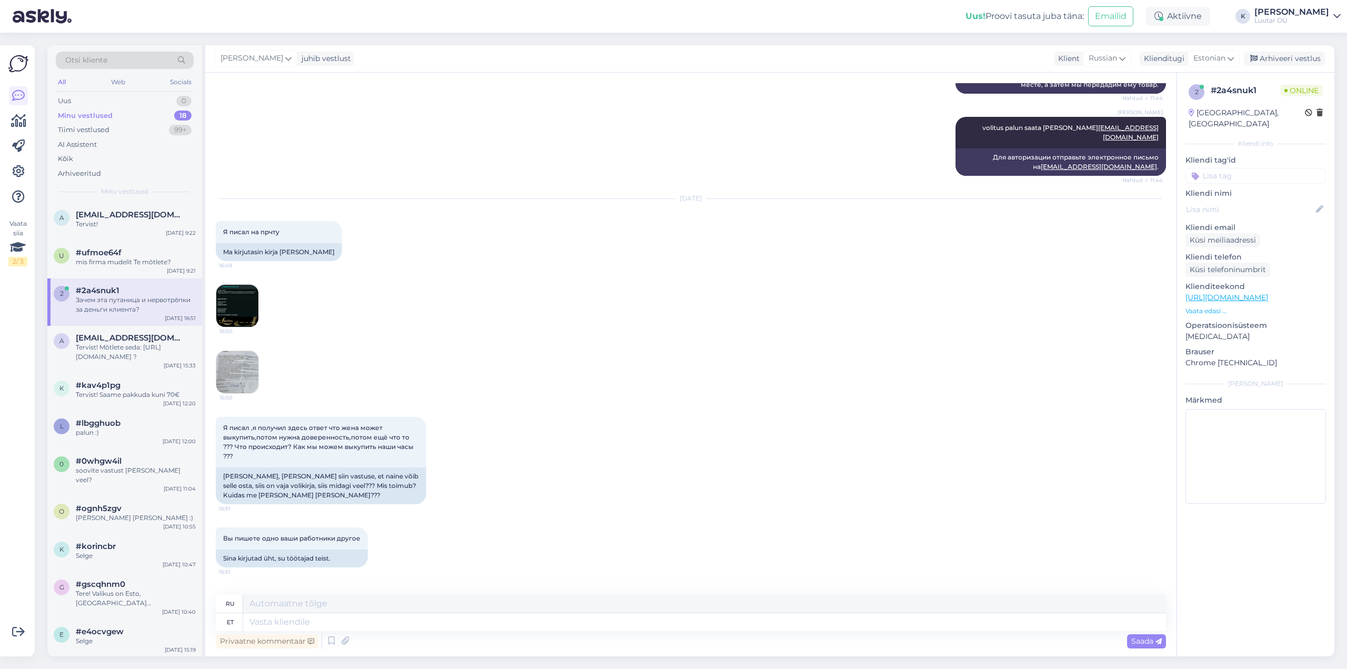
click at [236, 285] on img at bounding box center [237, 306] width 42 height 42
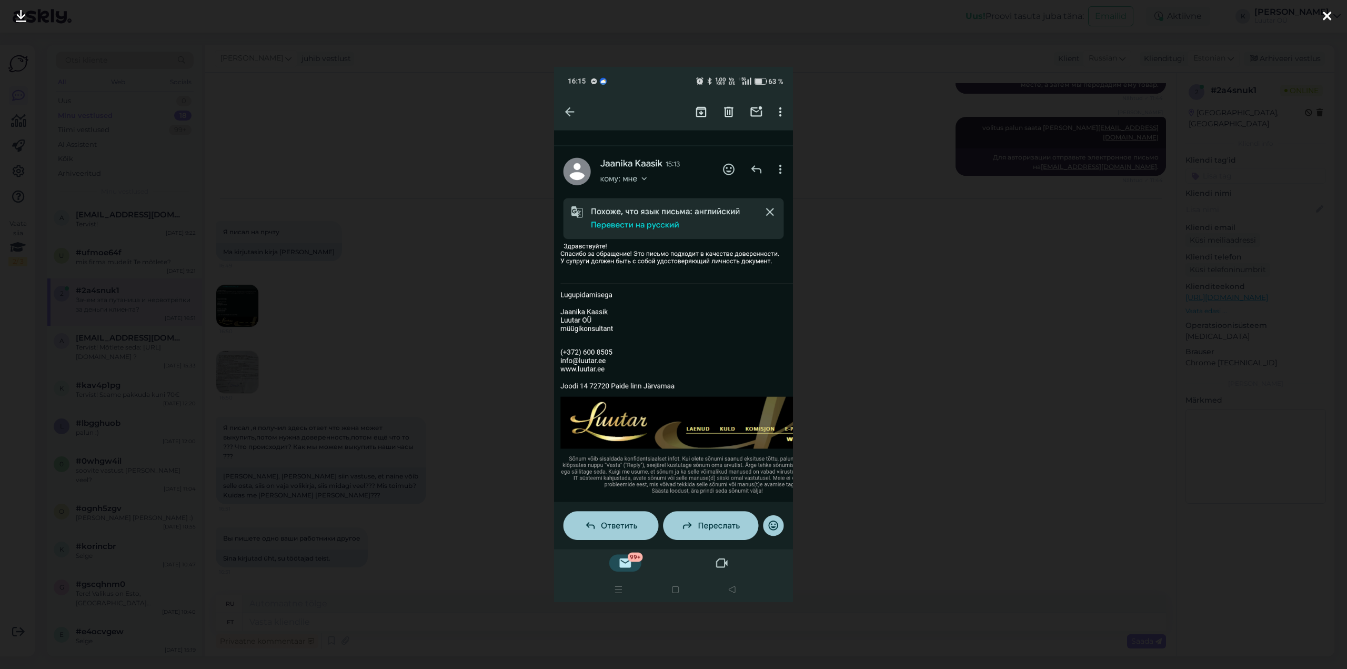
click at [19, 13] on icon at bounding box center [21, 17] width 11 height 14
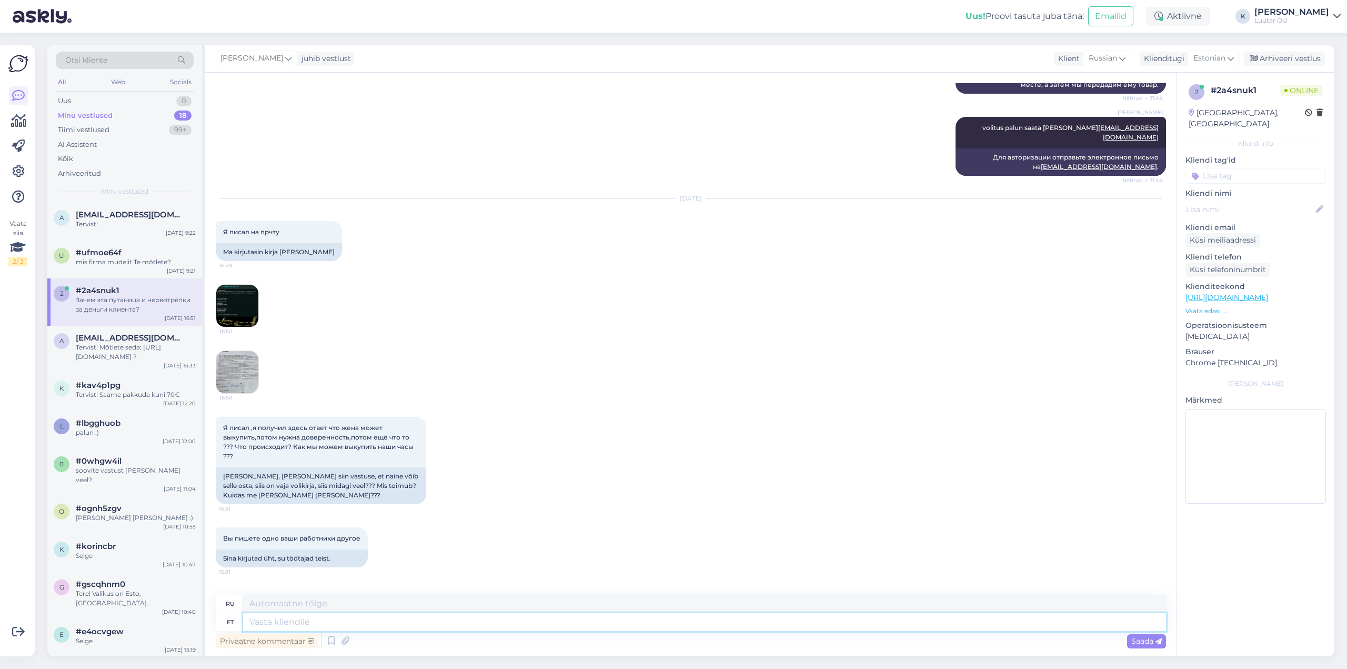
click at [326, 623] on textarea at bounding box center [704, 622] width 923 height 18
type textarea "Tervist!"
type textarea "Здоровье"
type textarea "Tervist!"
type textarea "Ваше здоровье!"
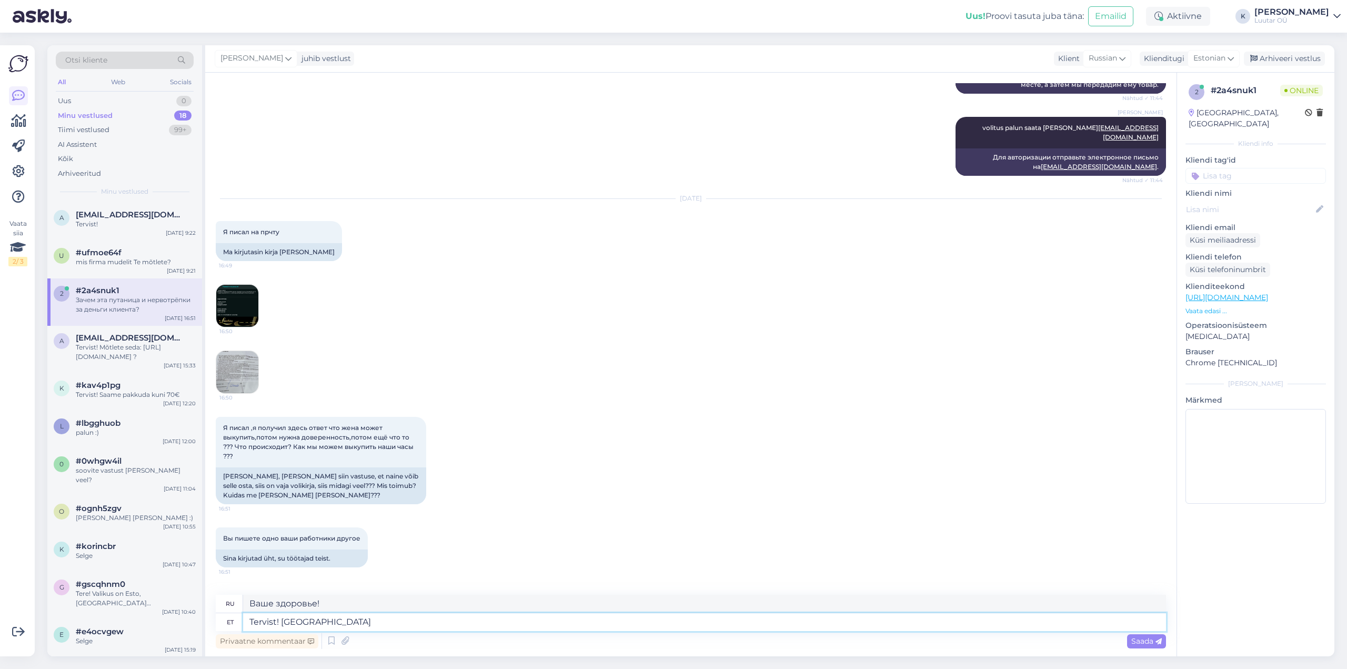
type textarea "Tervist! Palun t"
type textarea "Здравствуйте! Пожалуйста."
type textarea "Tervist! Palun täpsustage"
type textarea "Здравствуйте! Пожалуйста, уточните."
type textarea "Tervist! Palun täpsustage mis ju"
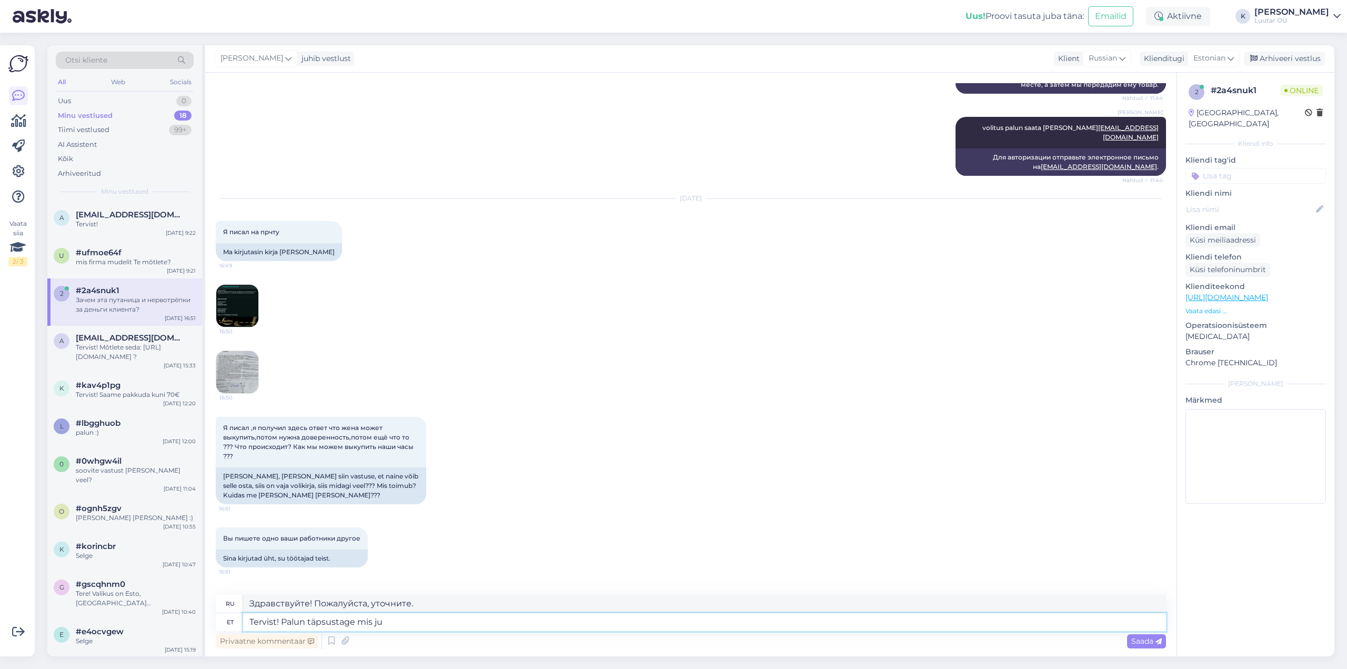
type textarea "Здравствуйте! Пожалуйста, уточните, что именно"
type textarea "Tervist! Palun täpsustage mis juhtus"
type textarea "Здравствуйте! Пожалуйста, расскажите, что произошло."
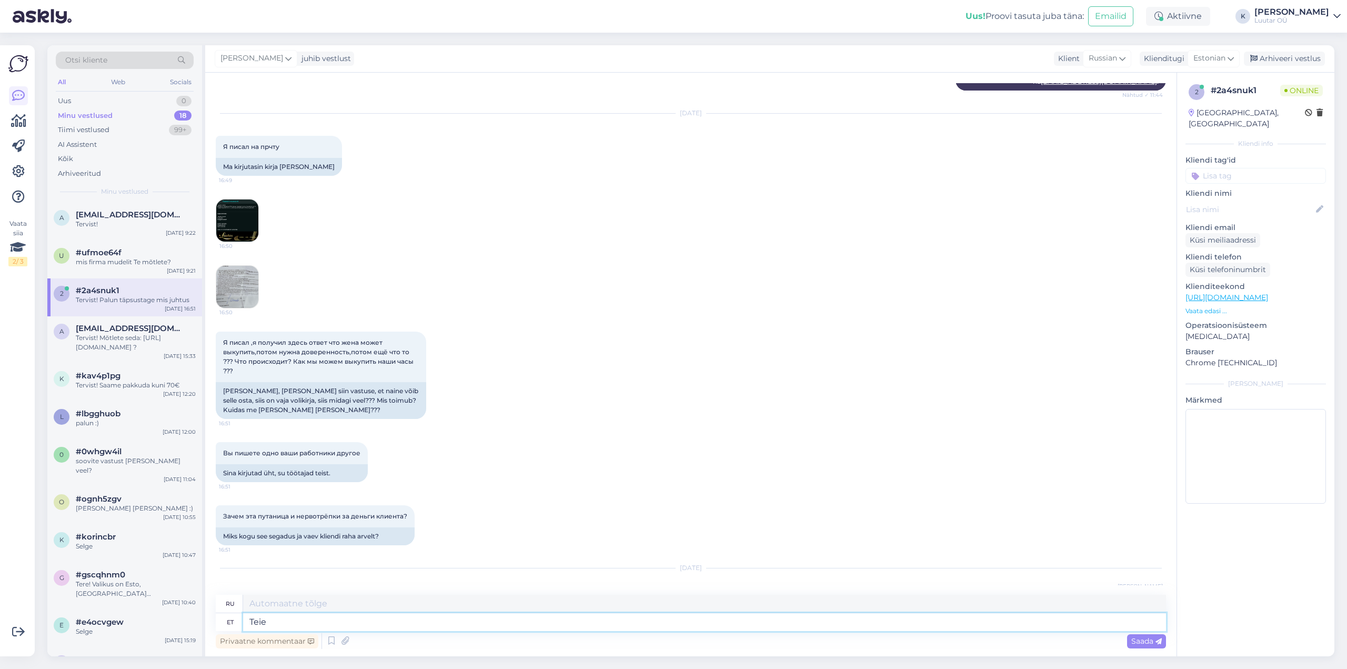
type textarea "Teie"
type textarea "Твой"
type textarea "Teie volikori"
type textarea "Ваш воликори"
type textarea "Teie volikiri"
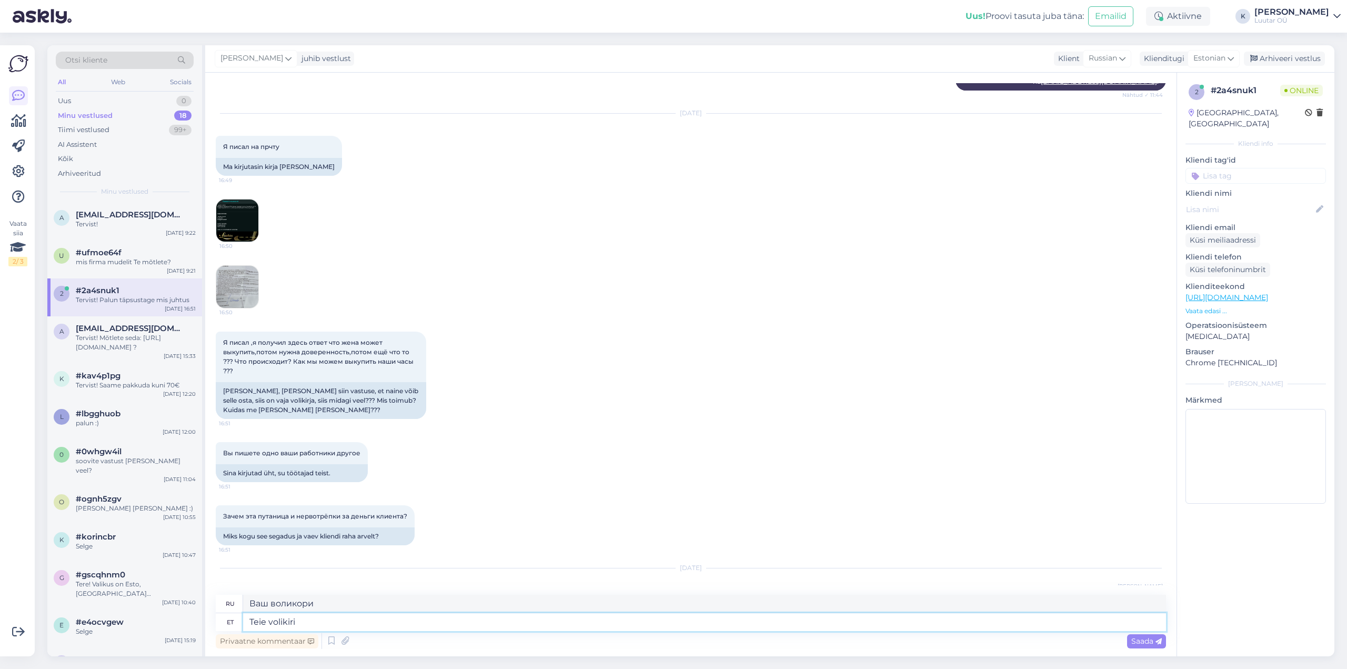
type textarea "Ваша доверенность"
type textarea "Teie volikiri sobis ja"
type textarea "Ваши учетные данные верны."
type textarea "Teie volikiri sobis ja"
type textarea "Ваша доверенность была соответствующей и"
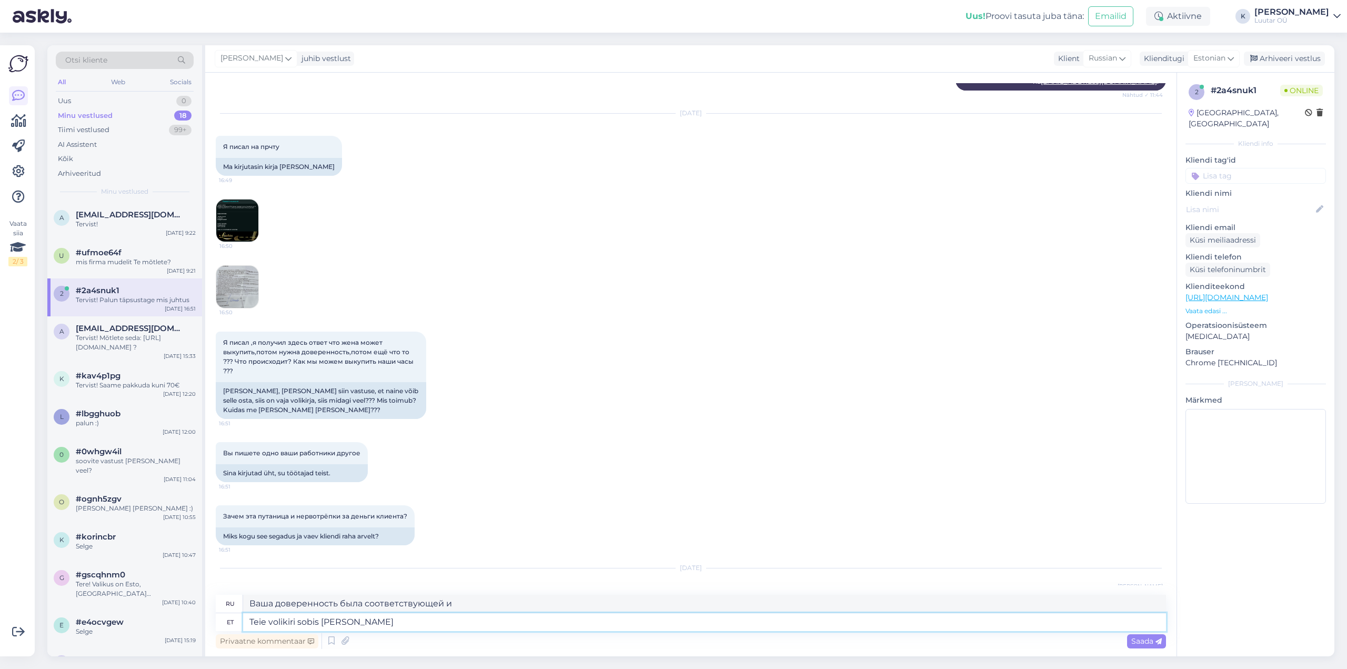
type textarea "Teie volikiri sobis [PERSON_NAME] p"
type textarea "Ваш прокси был верным, и мы"
type textarea "Teie volikiri sobis [PERSON_NAME] poolt tu"
type textarea "Ваша доверенность была надлежащей и от нашего имени"
type textarea "Teie volikiri sobis [PERSON_NAME] poolt [PERSON_NAME]"
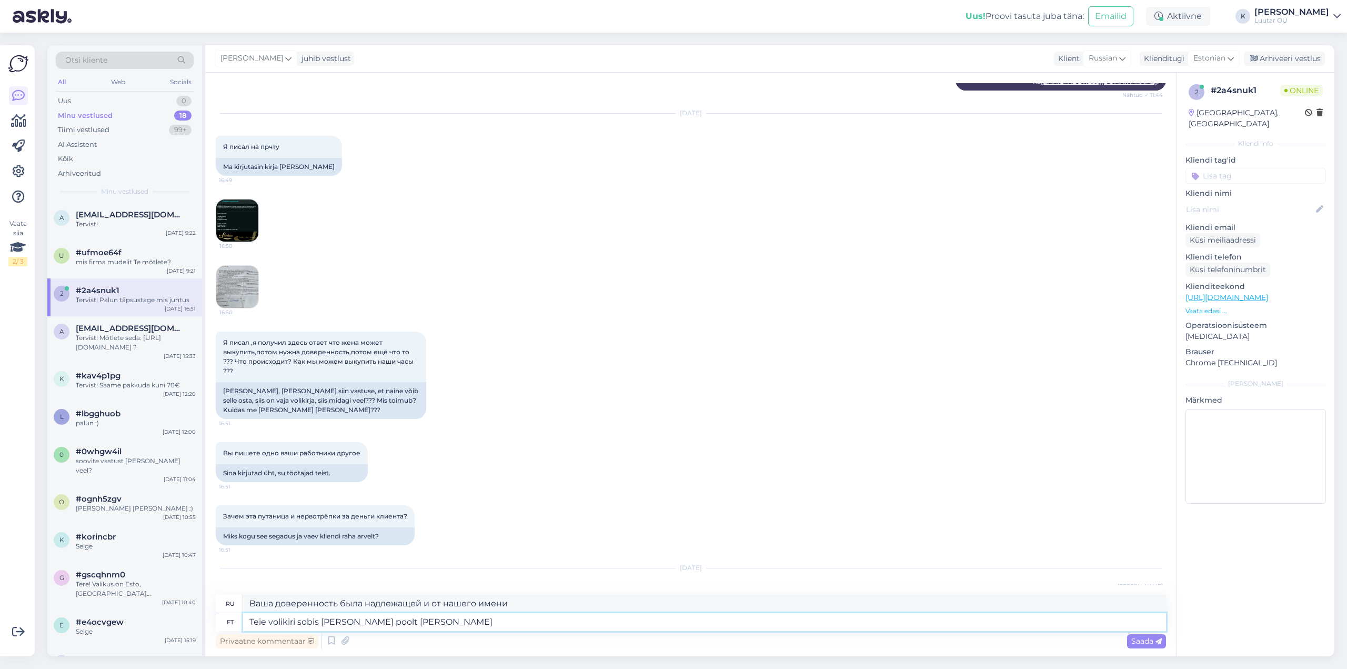
type textarea "Ваша доверенность была оформлена надлежащим образом и исходила от нас."
type textarea "Teie volikiri sobis [PERSON_NAME] poolt [PERSON_NAME] kinnitus et"
type textarea "Ваша доверенность была верна, и мы получили подтверждение."
type textarea "Teie volikiri sobis [PERSON_NAME] poolt [PERSON_NAME] kinnitus et k"
type textarea "Ваша доверенность была верна, и мы получили подтверждение, что"
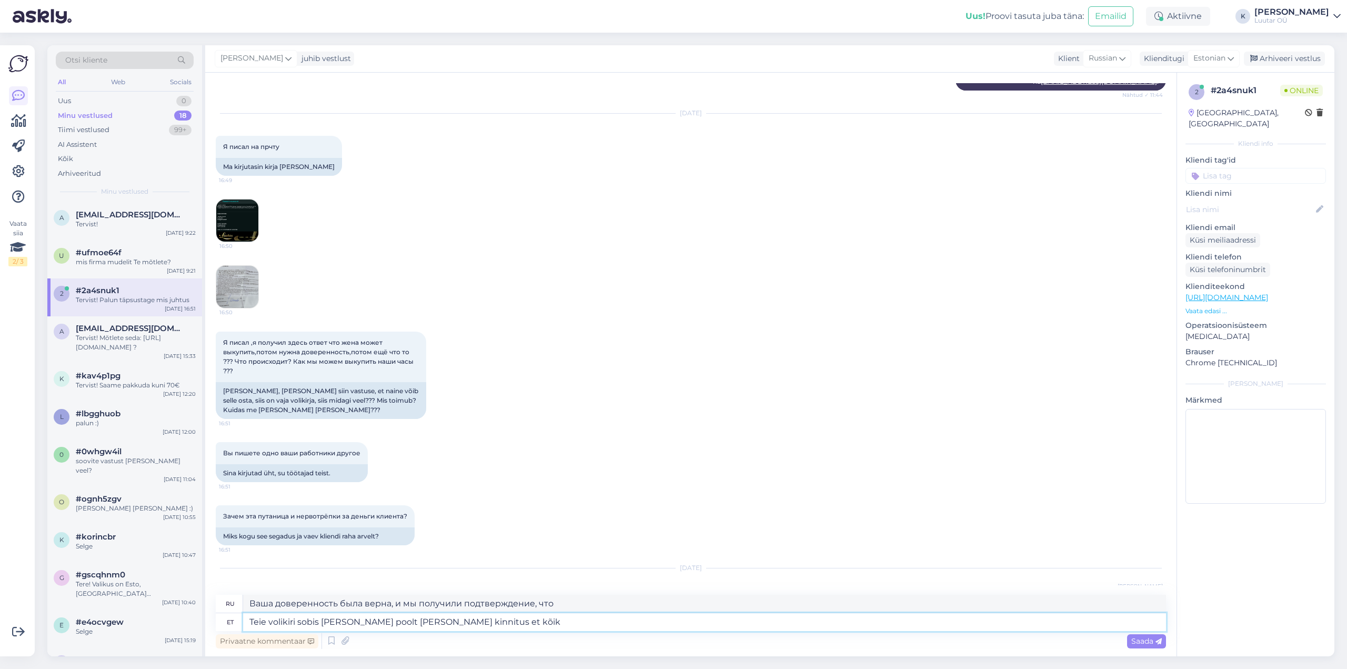
type textarea "Teie volikiri sobis [PERSON_NAME] poolt [PERSON_NAME] kinnitus et kõik k"
type textarea "Ваша доверенность была верна, и мы получили подтверждение, что все"
type textarea "Teie volikiri sobis [PERSON_NAME] poolt [PERSON_NAME] kinnitus et kõik korras."
type textarea "Ваша доверенность была верна, и мы получили подтверждение, что все в порядке."
type textarea "Teie volikiri sobis [PERSON_NAME] poolt [PERSON_NAME] kinnitus et kõik korras. …"
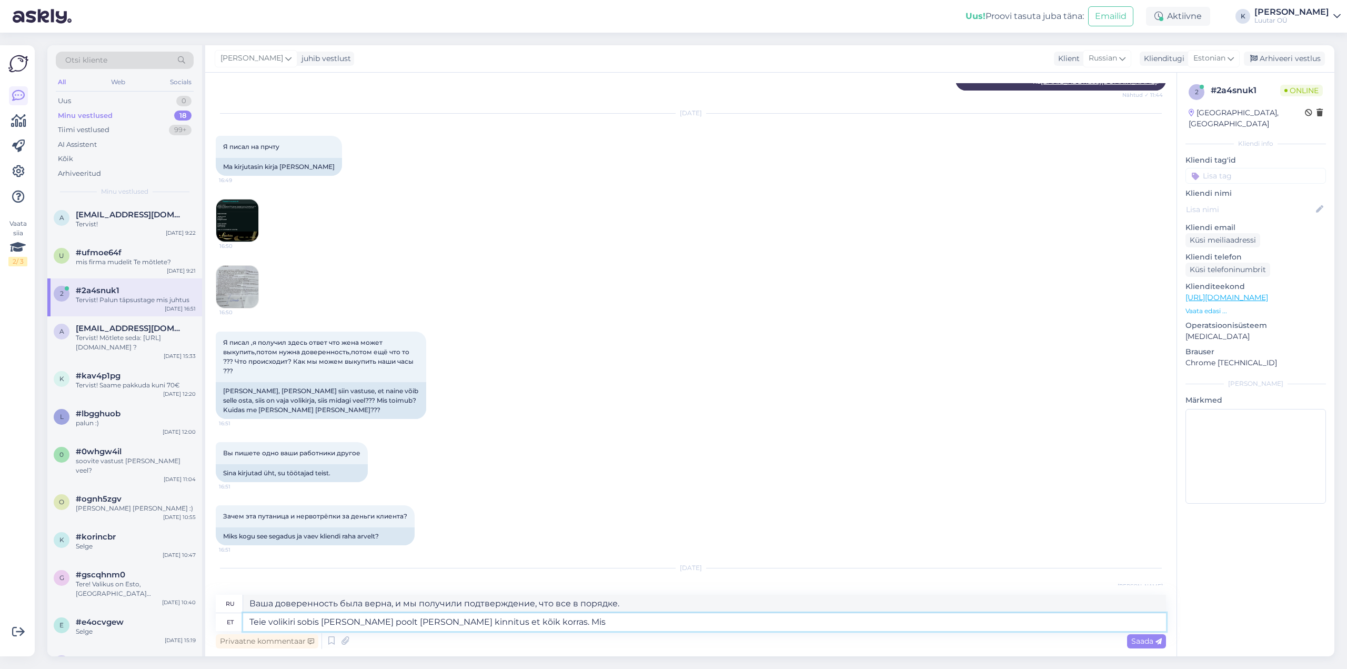
type textarea "Ваша доверенность была оформлена правильно, и мы получили подтверждение, что вс…"
type textarea "Teie volikiri sobis [PERSON_NAME] poolt [PERSON_NAME] kinnitus et kõik korras. …"
type textarea "Ваша доверенность была оформлена правильно, и мы получили подтверждение, что вс…"
type textarea "Teie volikiri sobis [PERSON_NAME] poolt [PERSON_NAME] kinnitus et kõik korras. …"
type textarea "Ваша доверенность была оформлена правильно, и мы подтвердили, что всё в порядке…"
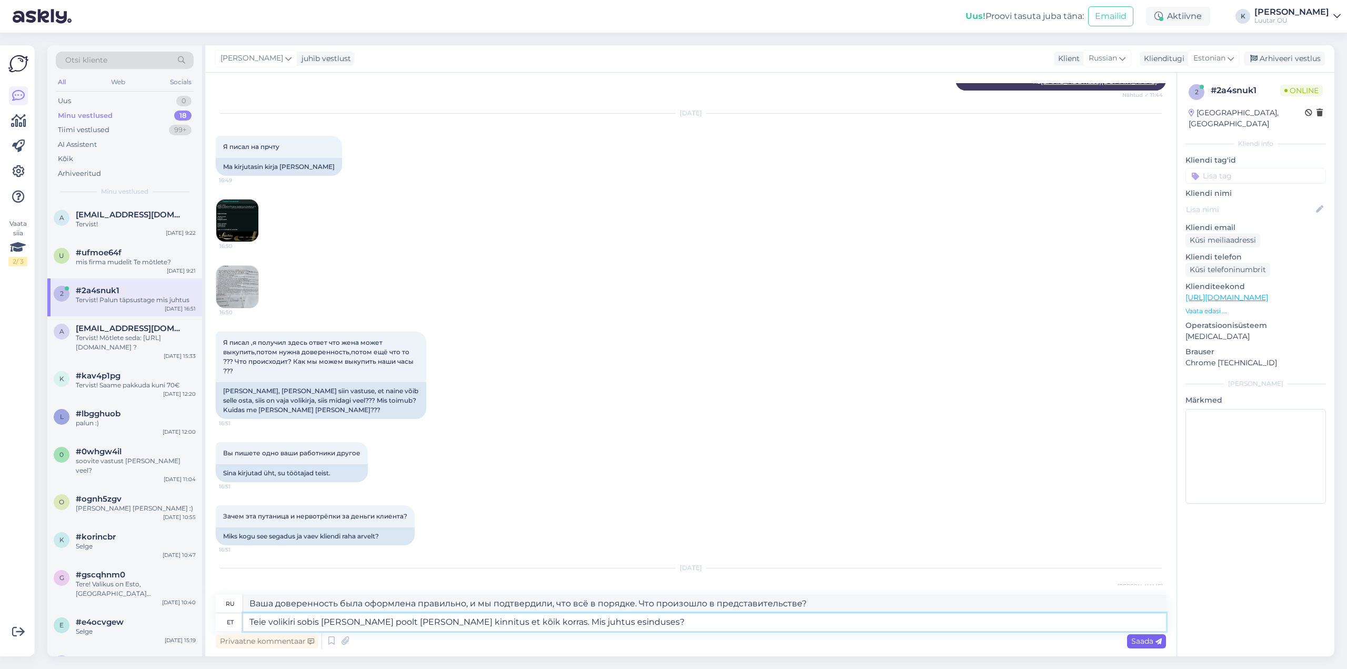
type textarea "Teie volikiri sobis [PERSON_NAME] poolt [PERSON_NAME] kinnitus et kõik korras. …"
click at [1150, 645] on span "Saada" at bounding box center [1146, 640] width 31 height 9
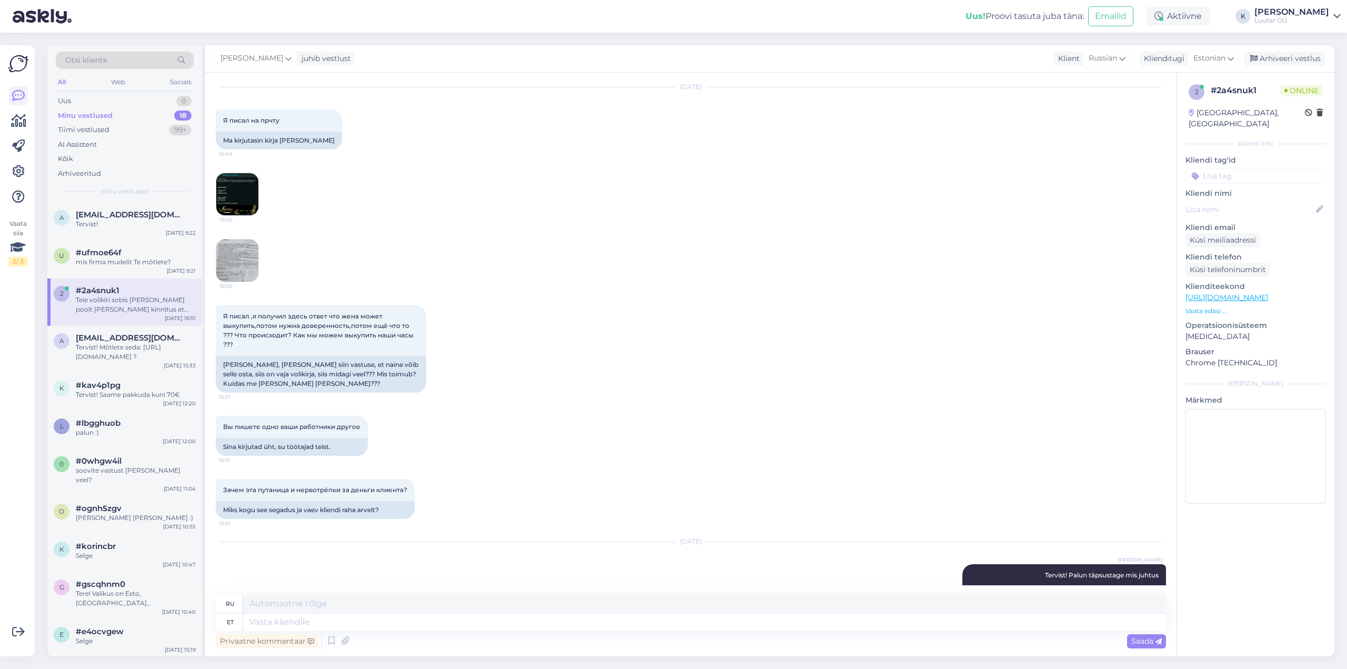
scroll to position [2886, 0]
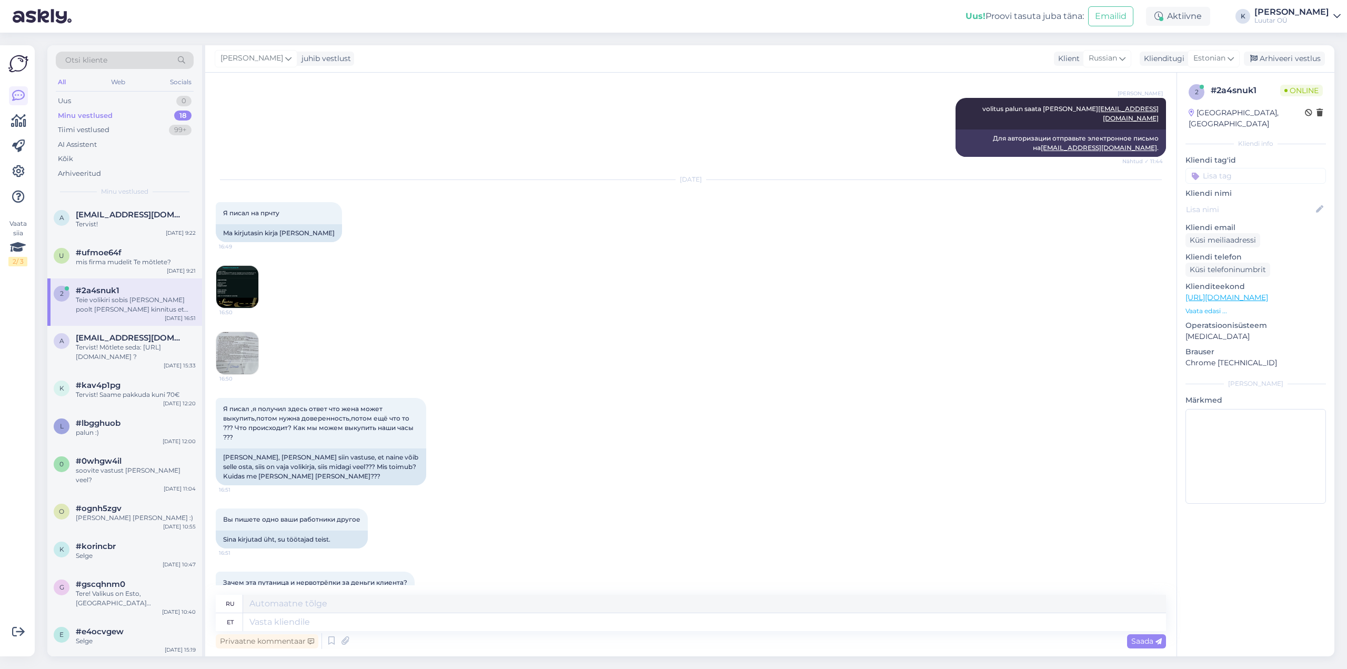
click at [236, 332] on img at bounding box center [237, 353] width 42 height 42
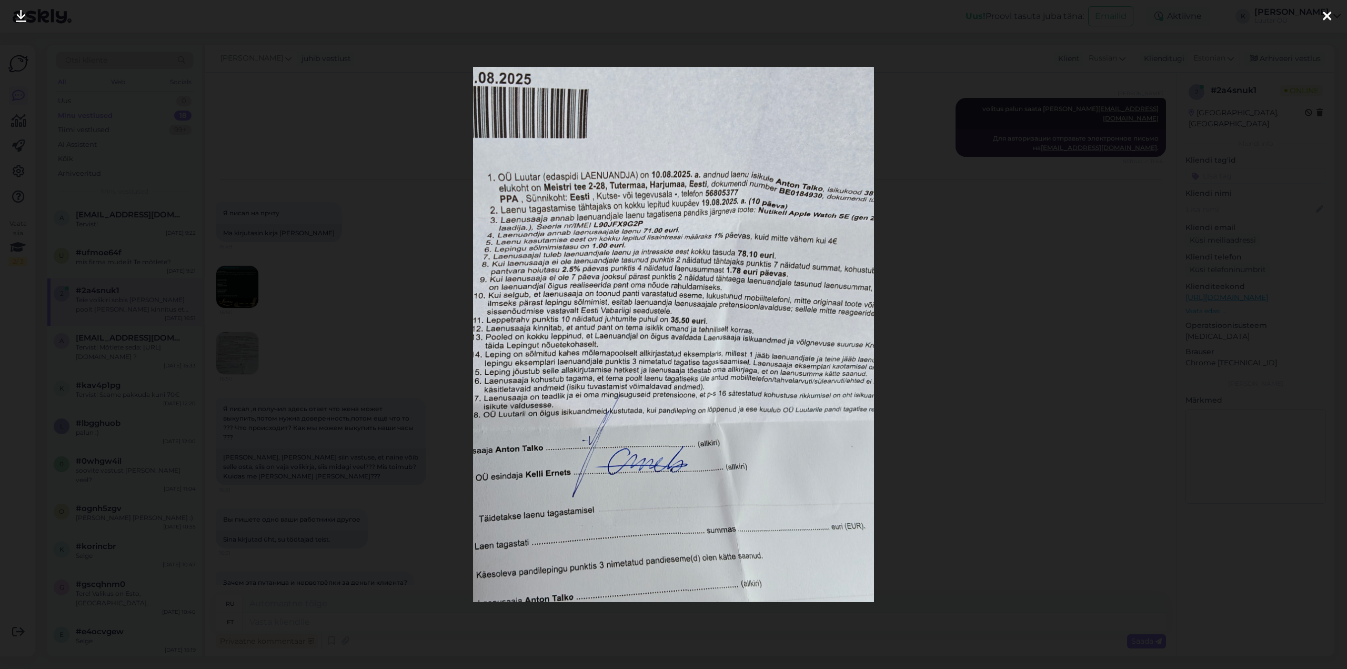
click at [1323, 20] on icon at bounding box center [1327, 17] width 8 height 14
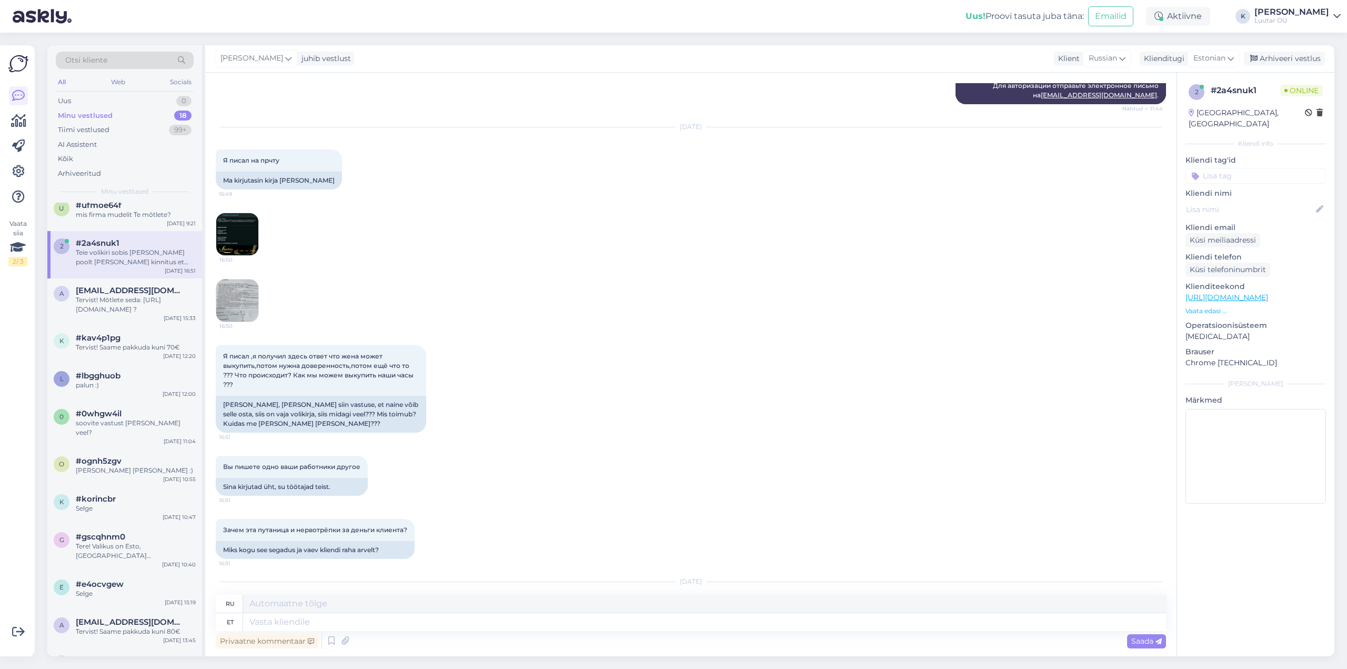
scroll to position [0, 0]
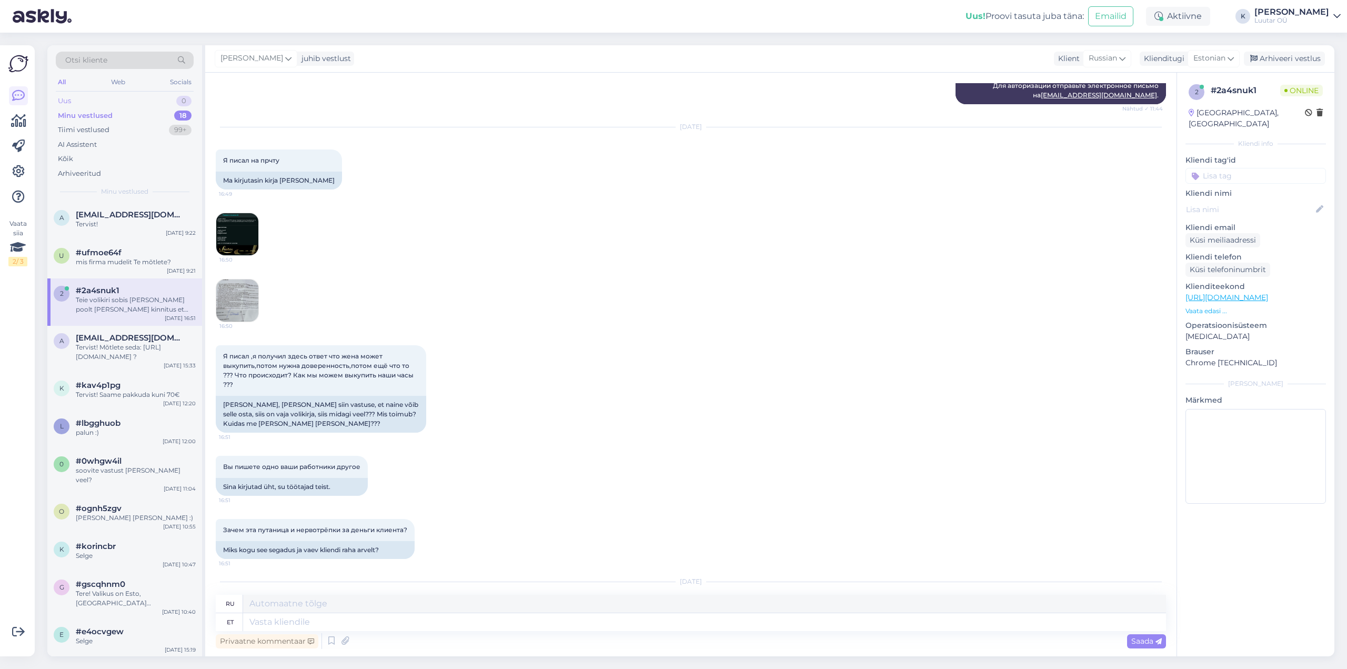
click at [68, 99] on div "Uus" at bounding box center [64, 101] width 13 height 11
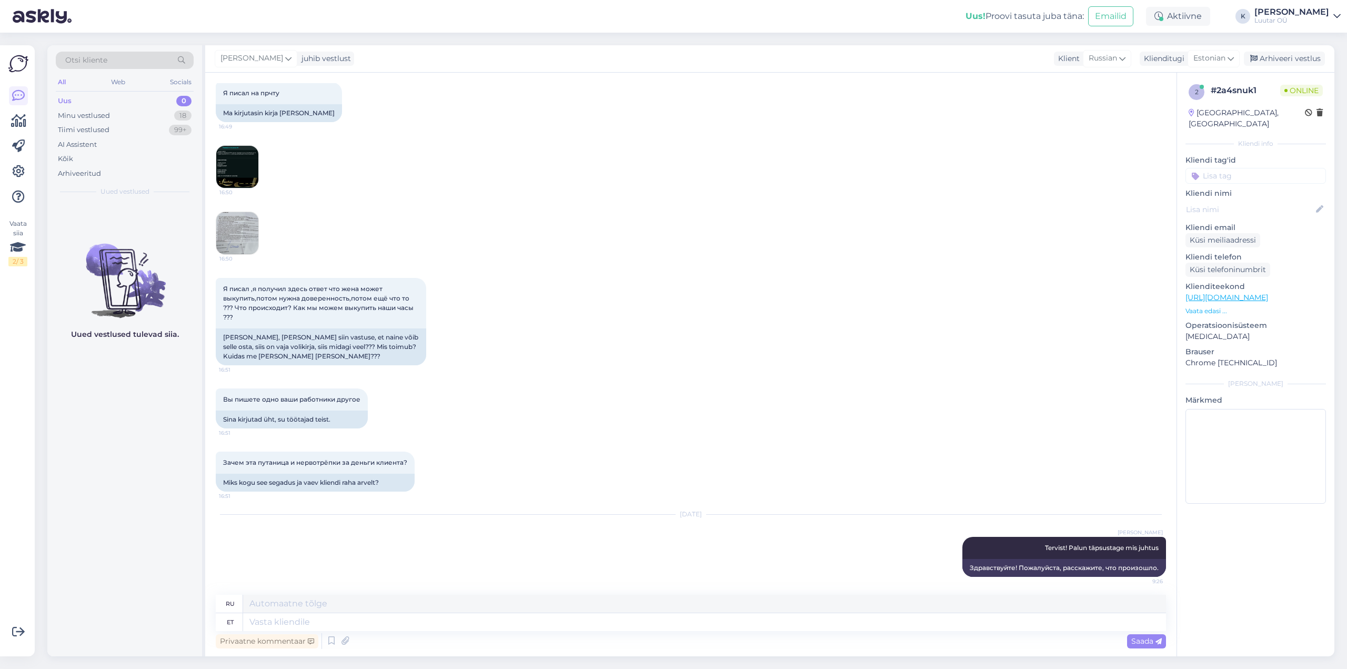
scroll to position [3044, 0]
